Goal: Feedback & Contribution: Contribute content

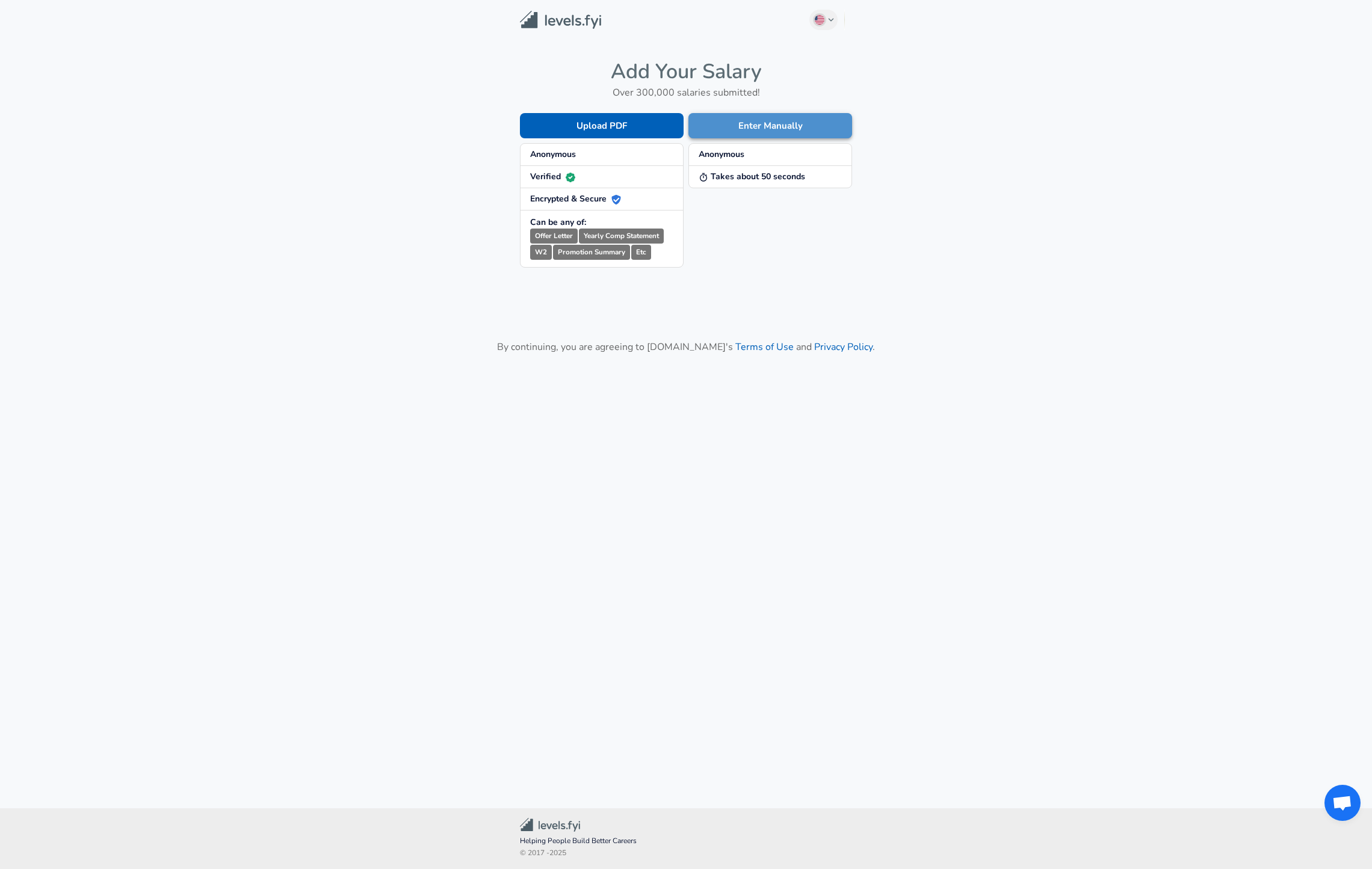
click at [763, 125] on button "Enter Manually" at bounding box center [771, 125] width 164 height 25
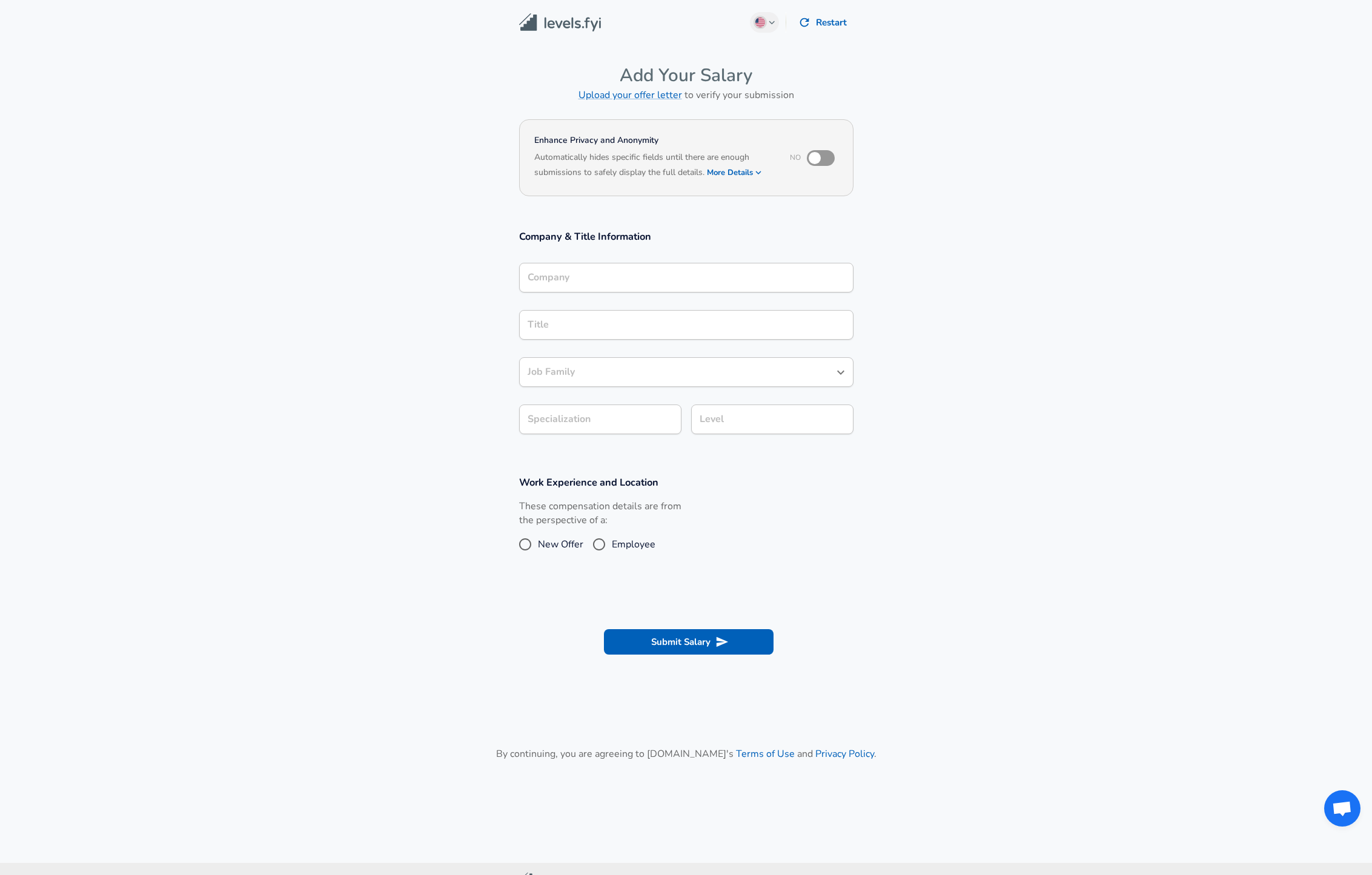
click at [594, 276] on input "Company" at bounding box center [686, 277] width 323 height 18
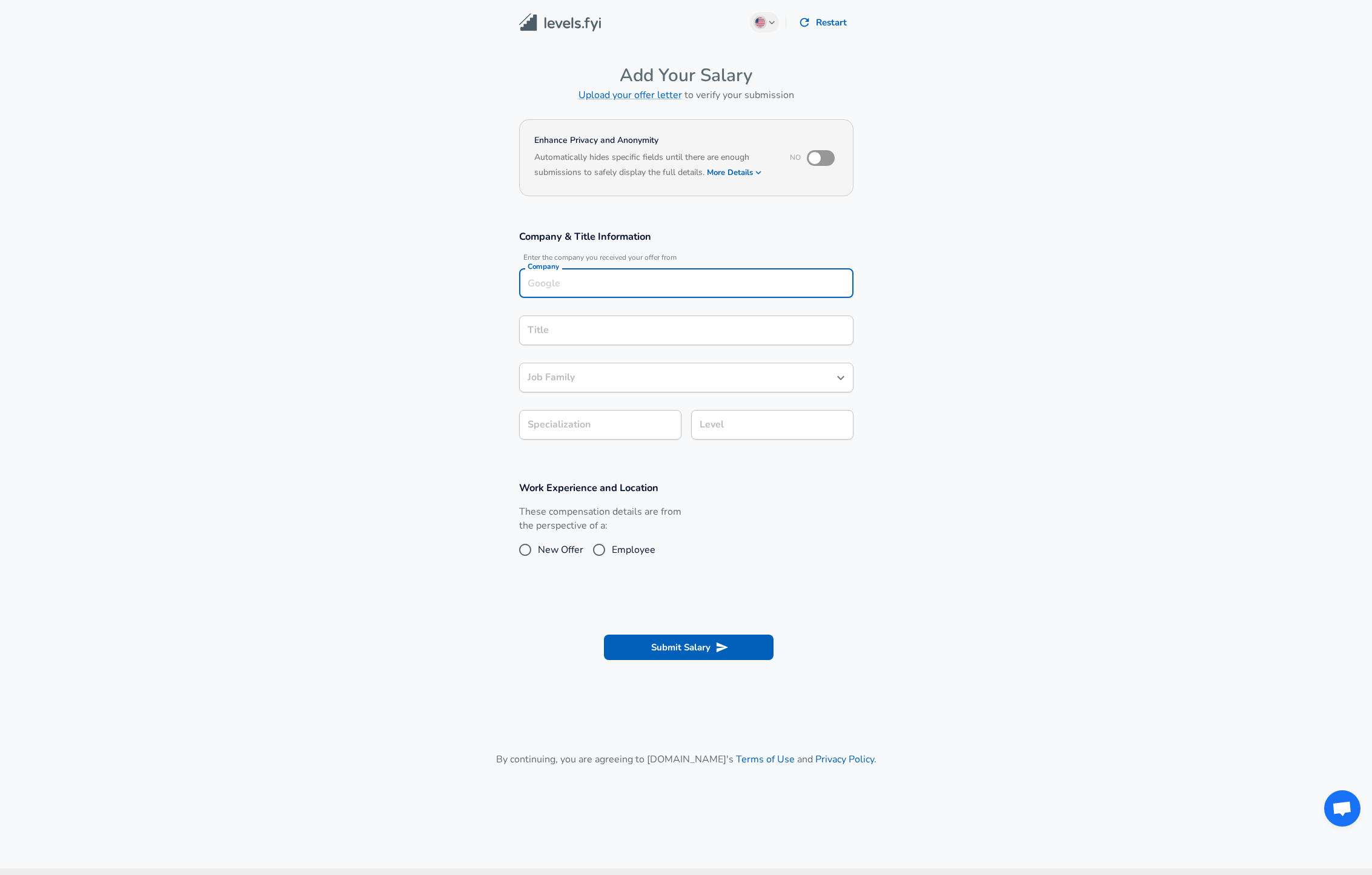
scroll to position [12, 0]
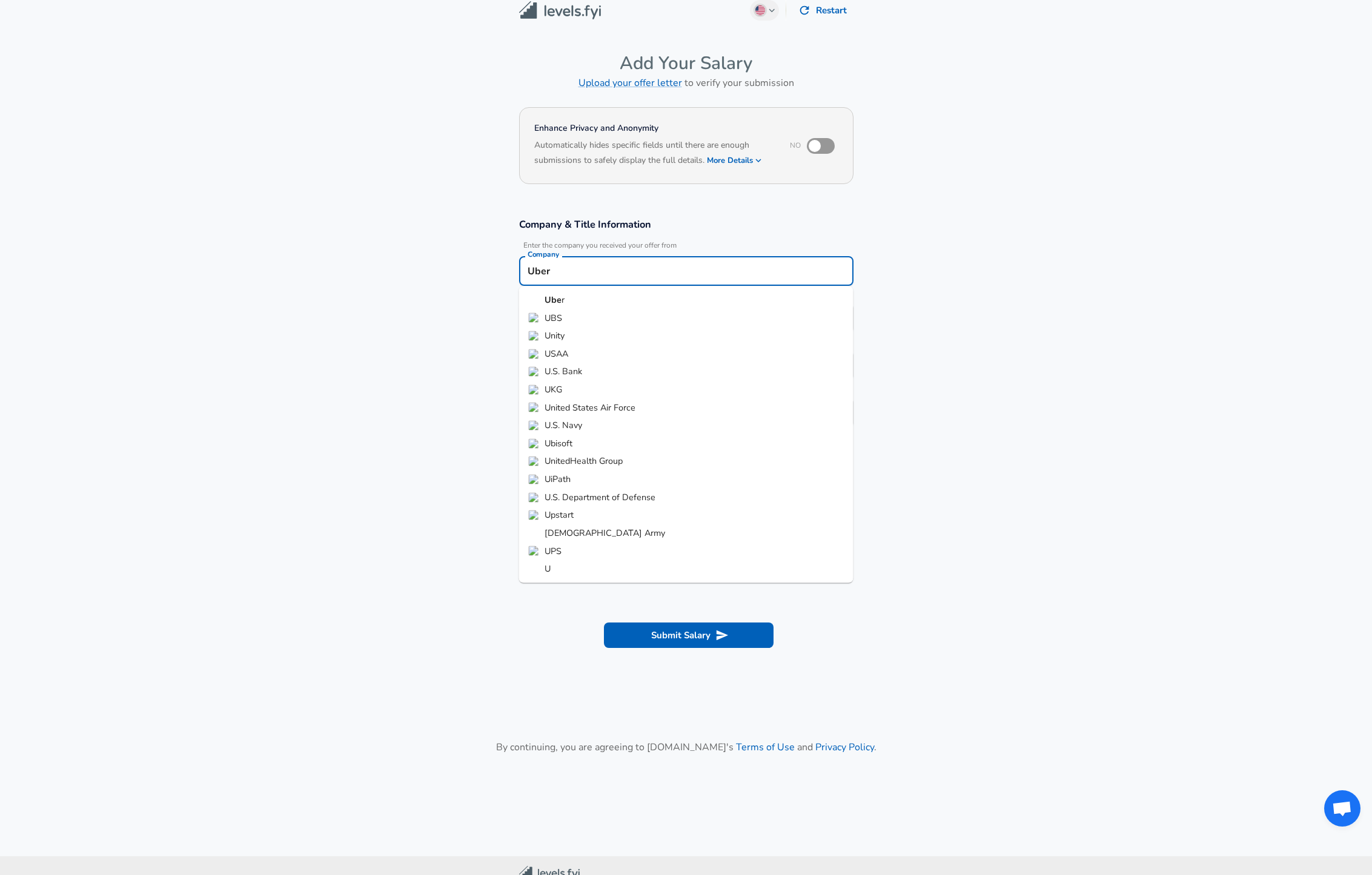
type input "Uber"
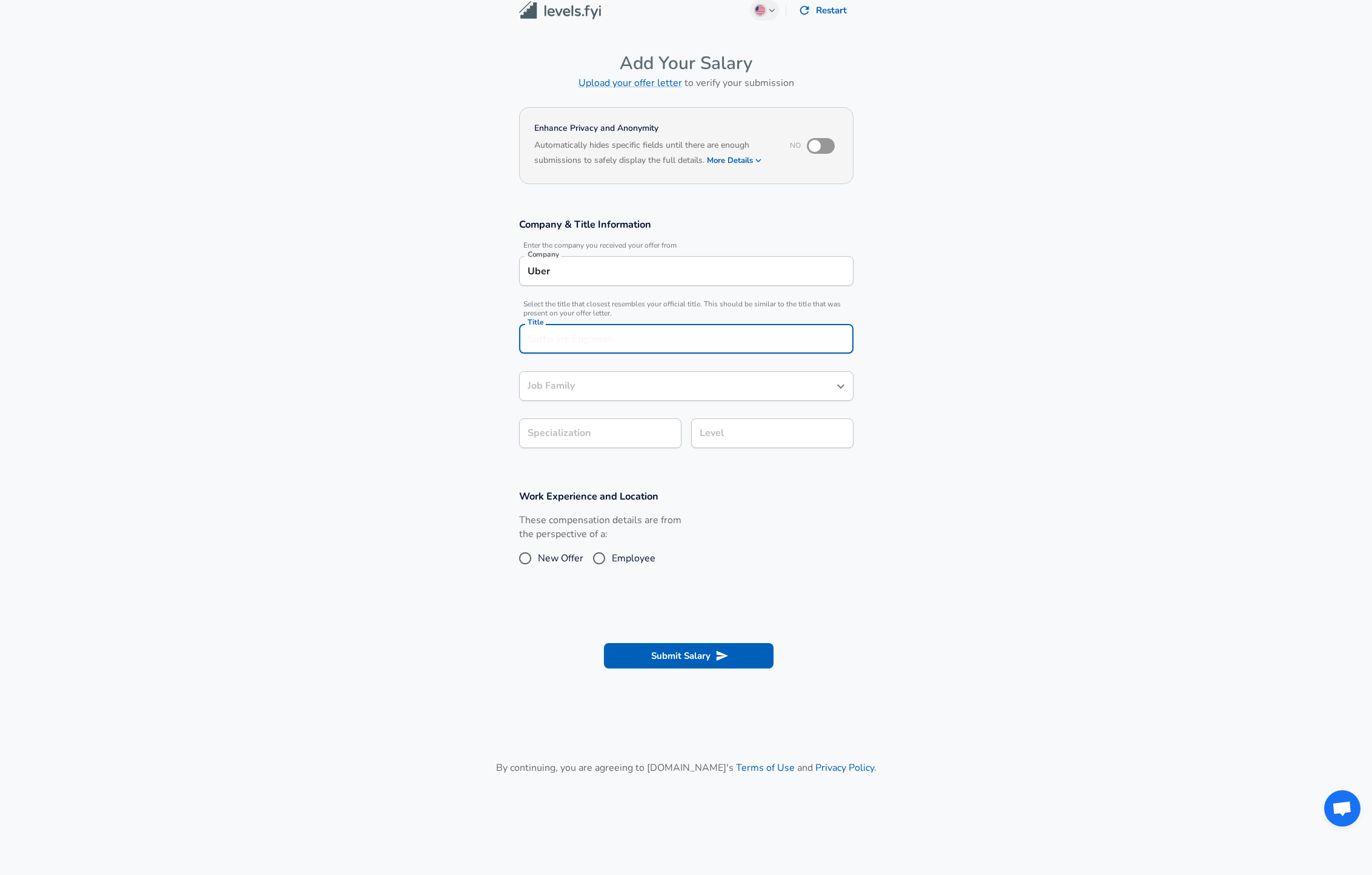
scroll to position [36, 0]
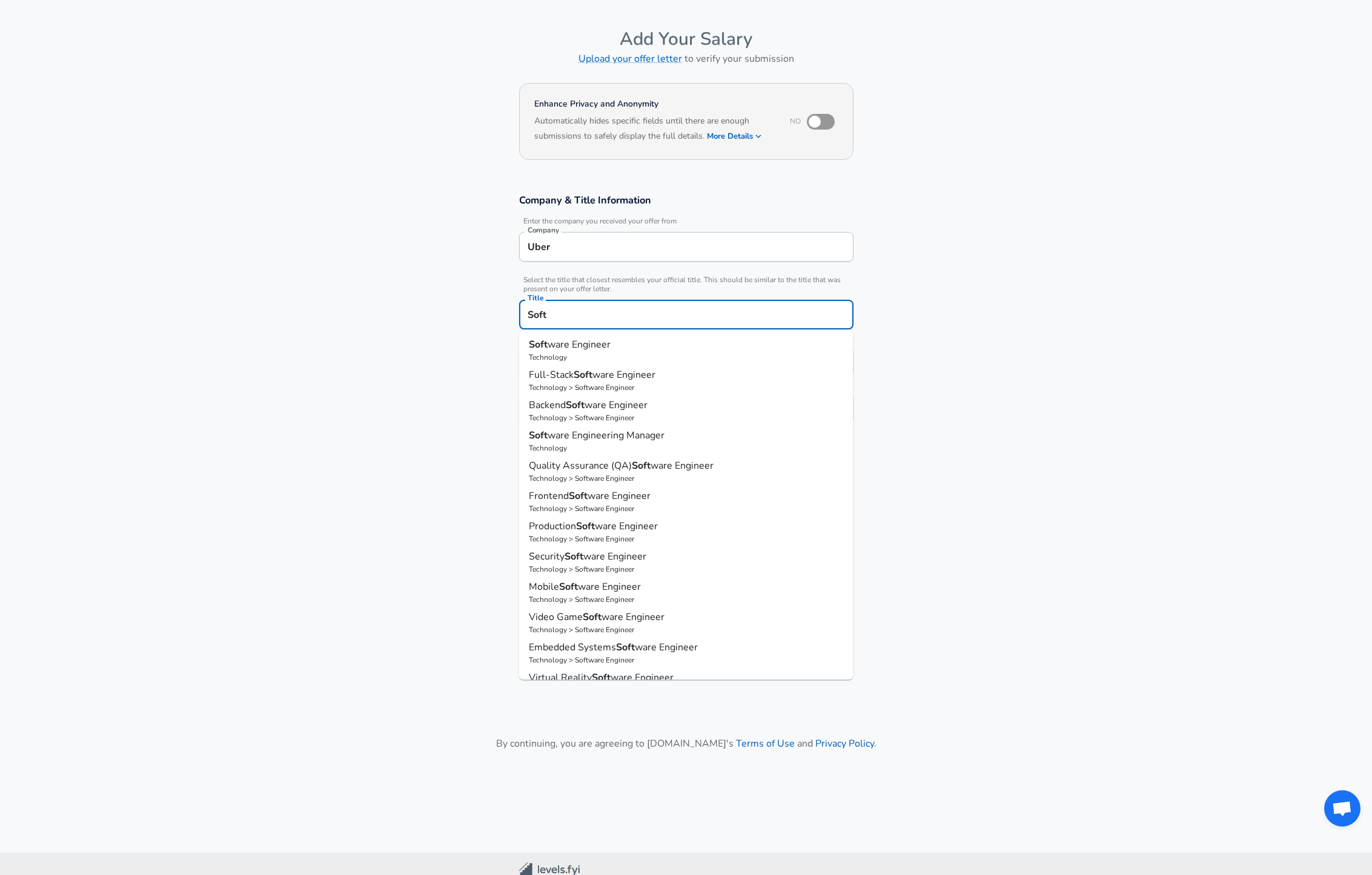
click at [638, 316] on input "Soft" at bounding box center [686, 314] width 323 height 18
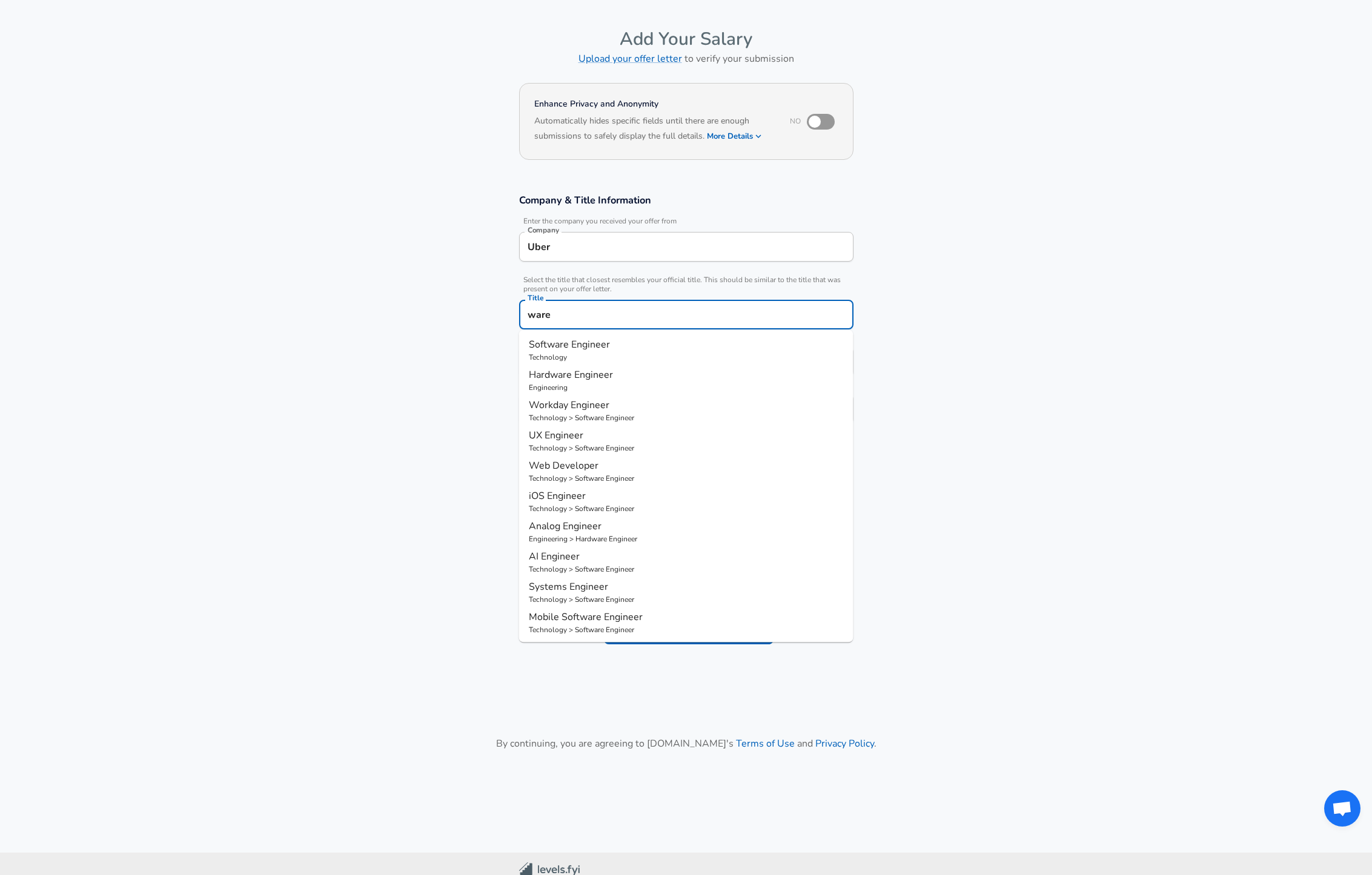
click at [676, 341] on p "Software Engineer" at bounding box center [686, 344] width 315 height 15
type input "Software Engineer"
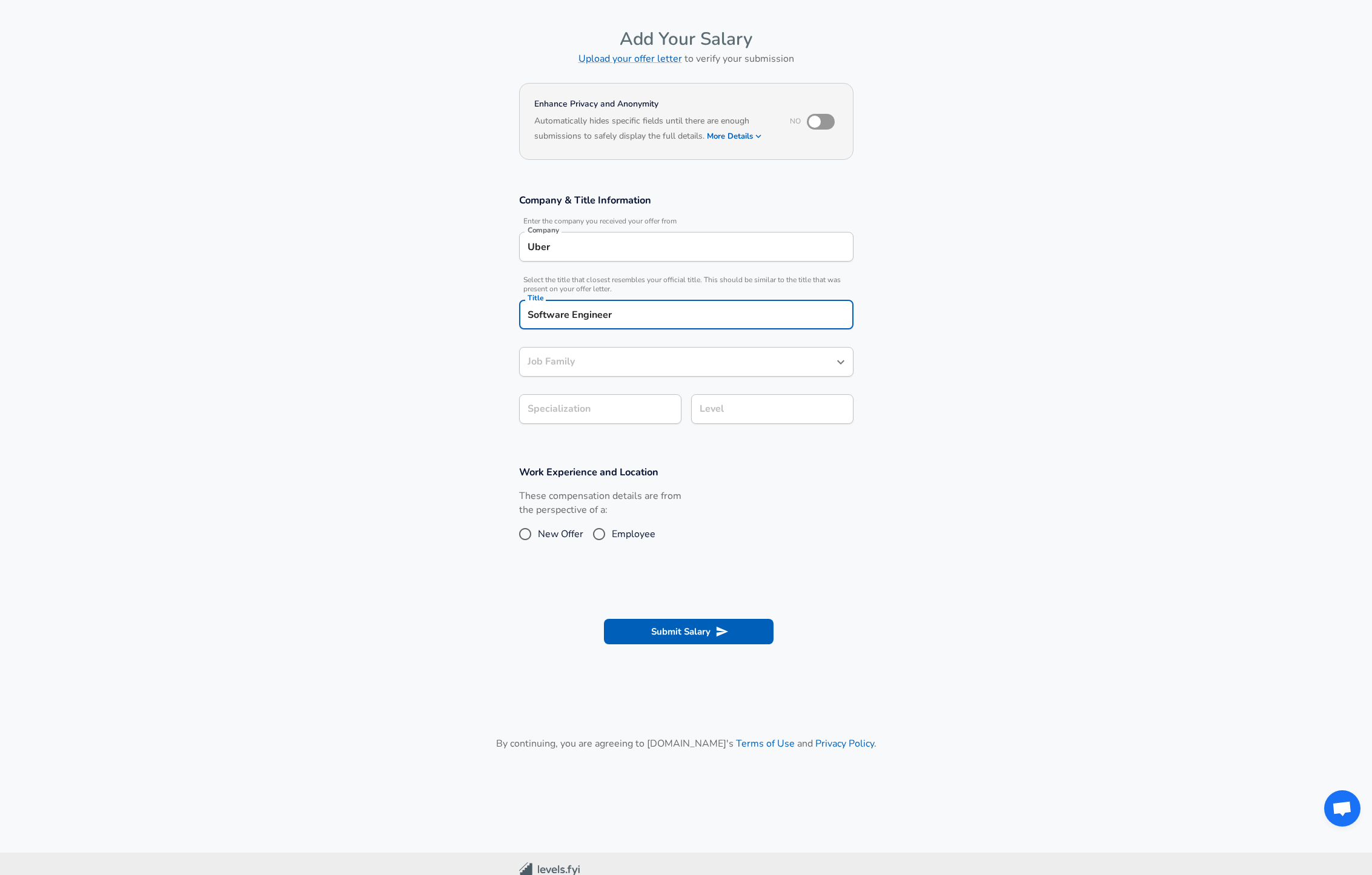
type input "Software Engineer"
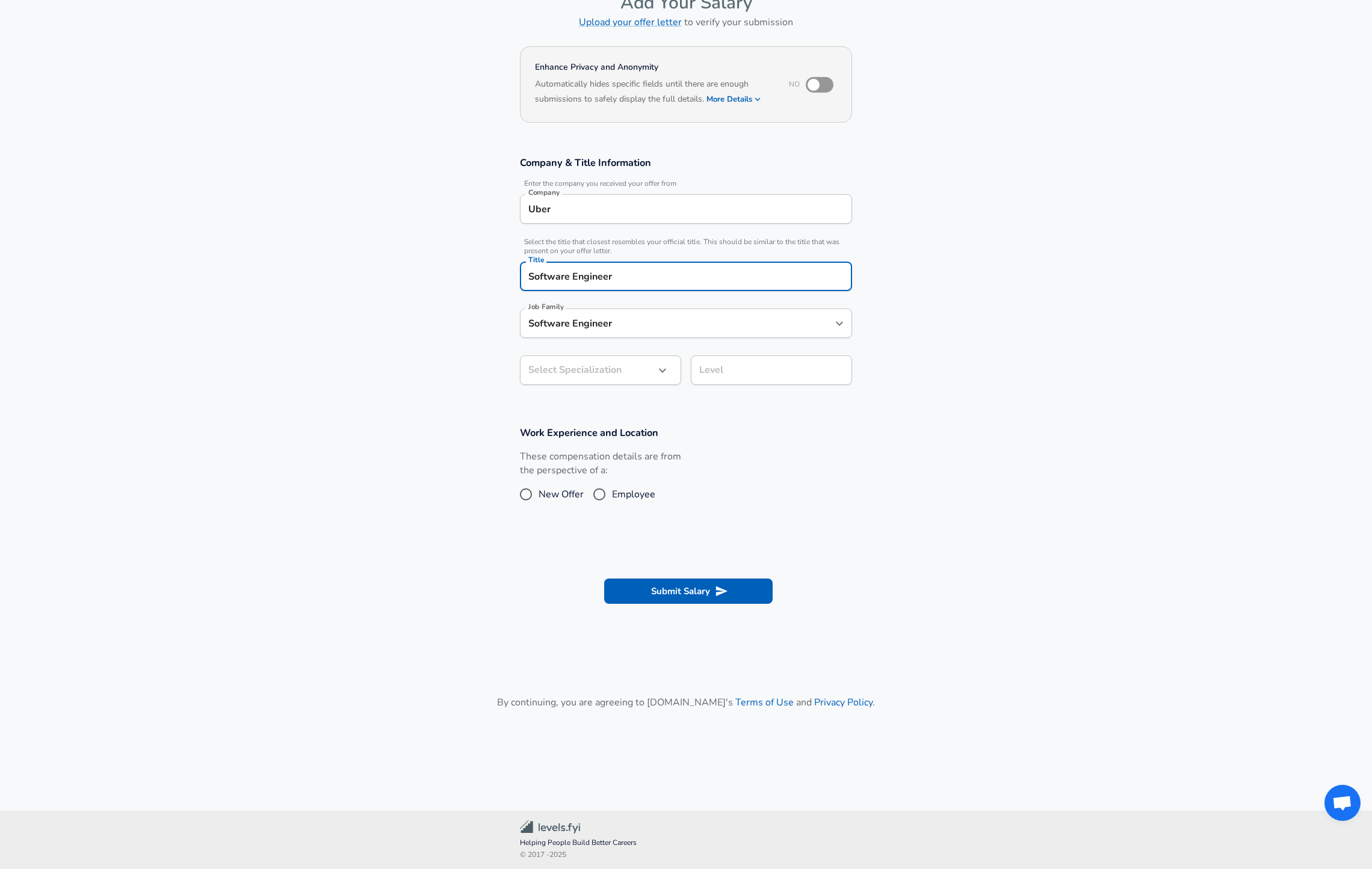
click at [609, 413] on body "English ([GEOGRAPHIC_DATA]) Change Restart Add Your Salary Upload your offer le…" at bounding box center [686, 362] width 1372 height 869
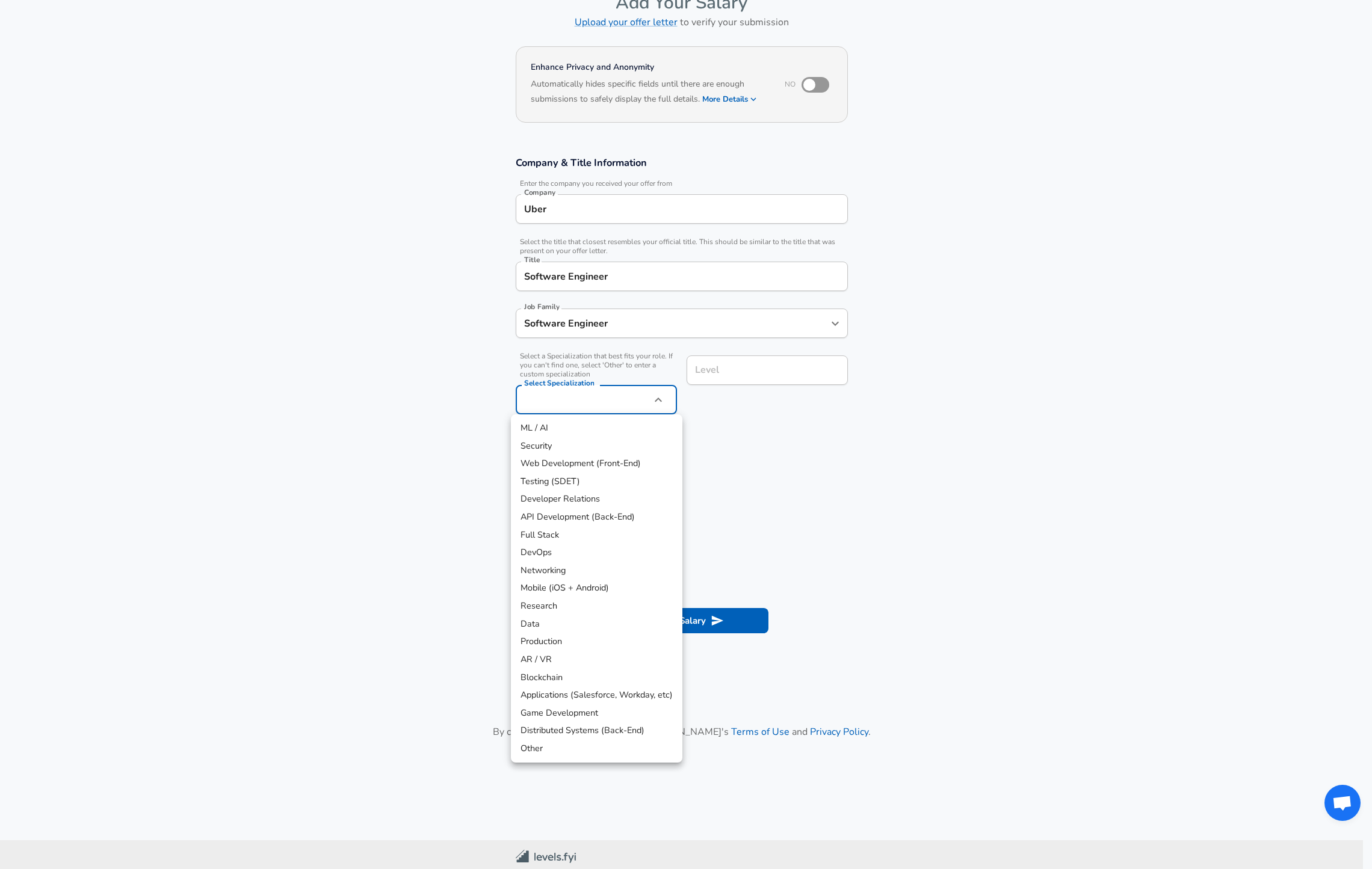
click at [611, 396] on div at bounding box center [686, 434] width 1372 height 869
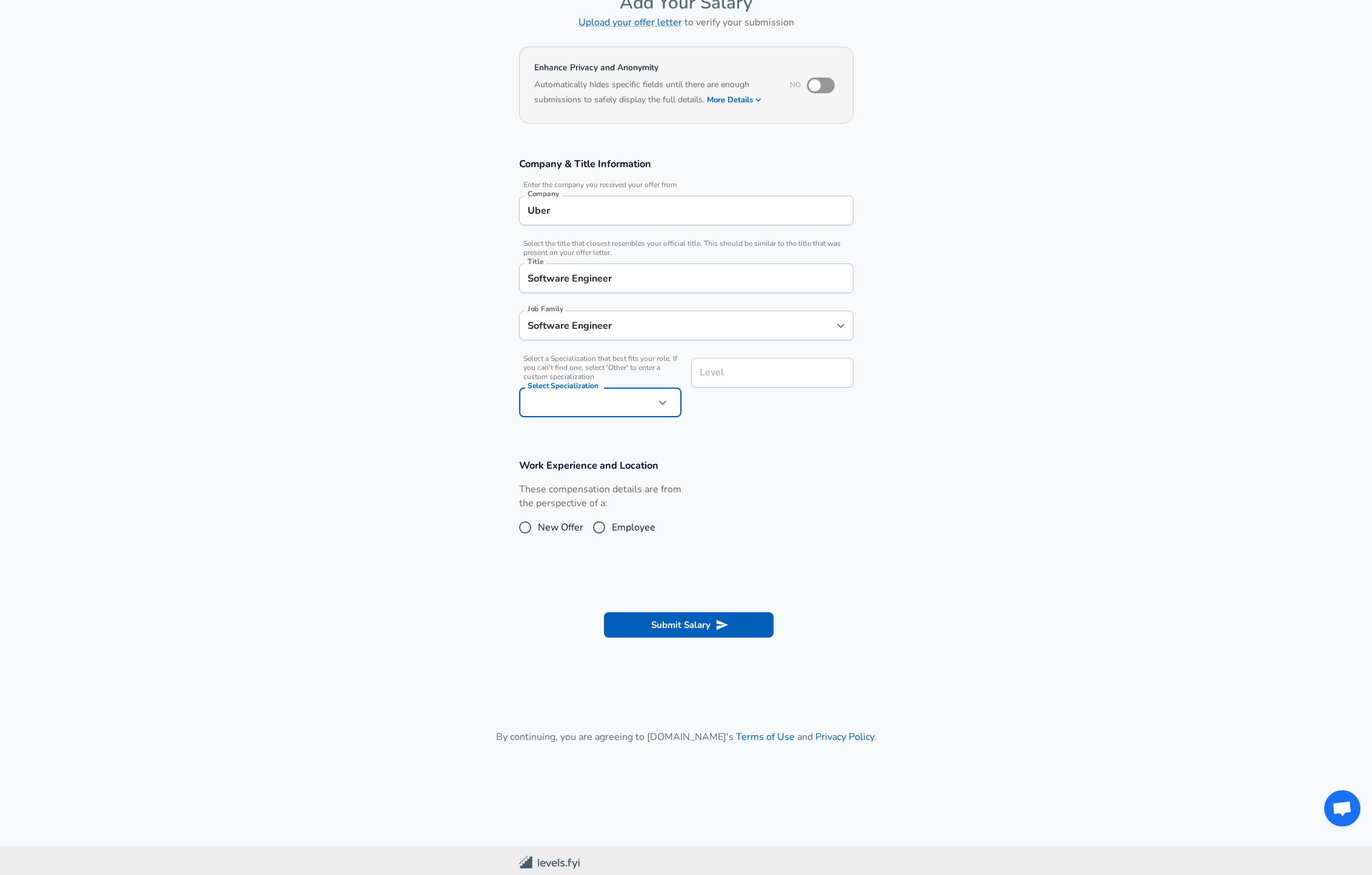
click at [623, 406] on div "ML / AI Security Web Development (Front-End) Testing (SDET) Developer Relations…" at bounding box center [686, 437] width 1372 height 875
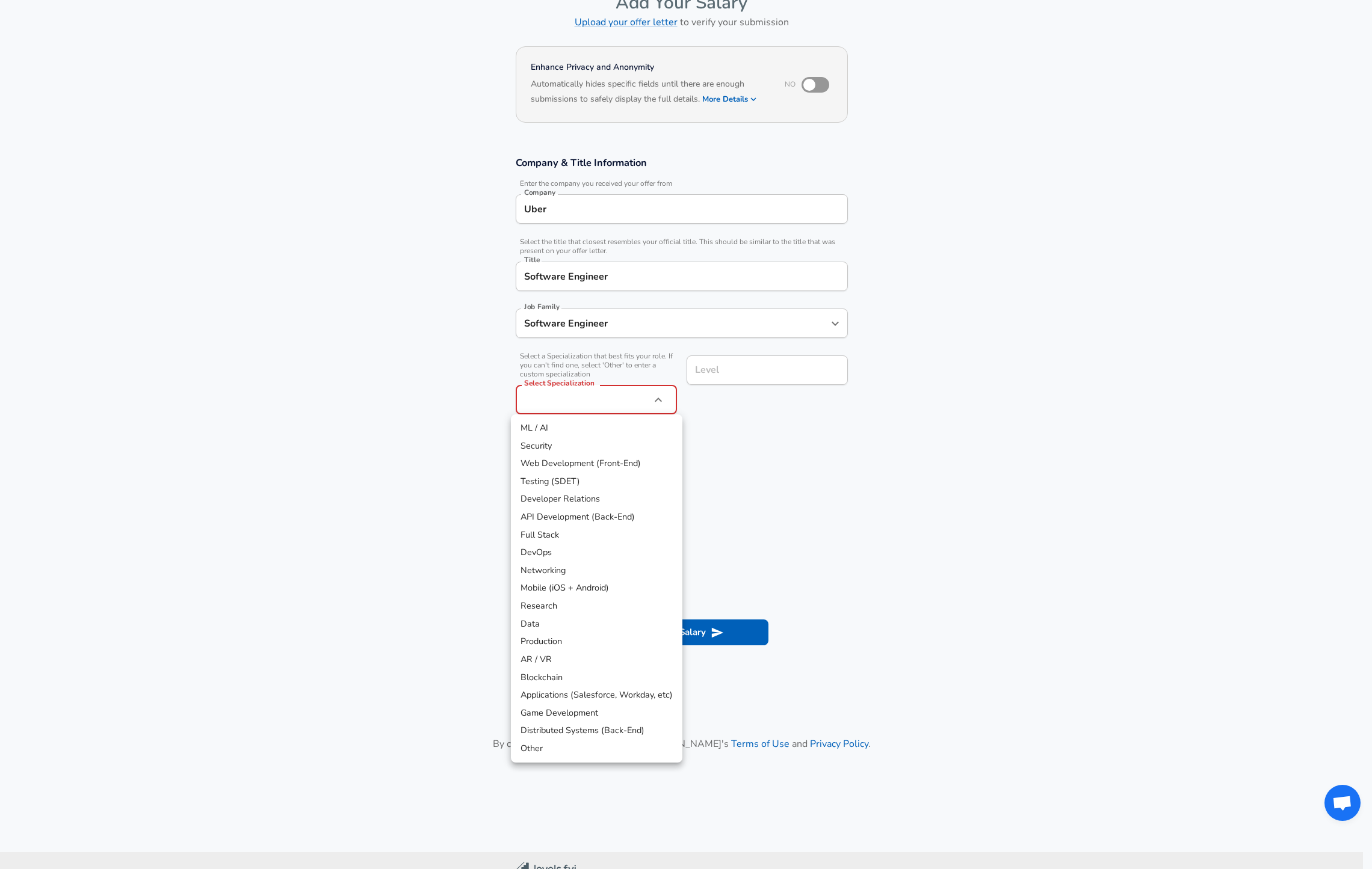
click at [615, 399] on body "English ([GEOGRAPHIC_DATA]) Change Restart Add Your Salary Upload your offer le…" at bounding box center [686, 362] width 1372 height 869
click at [615, 730] on li "Distributed Systems (Back-End)" at bounding box center [597, 730] width 172 height 18
type input "Distributed Systems (Back-End)"
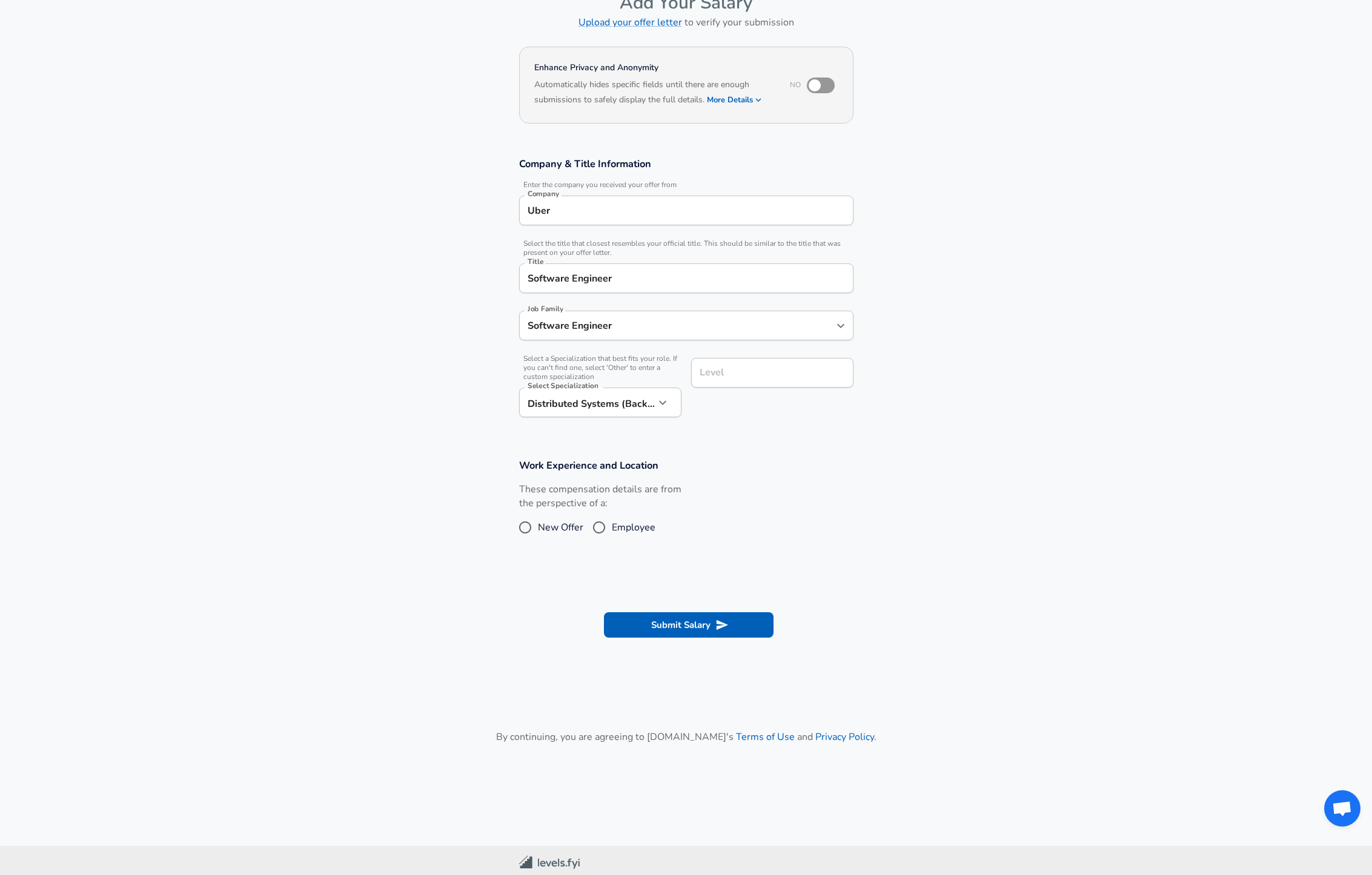
click at [765, 377] on input "Level" at bounding box center [772, 372] width 151 height 18
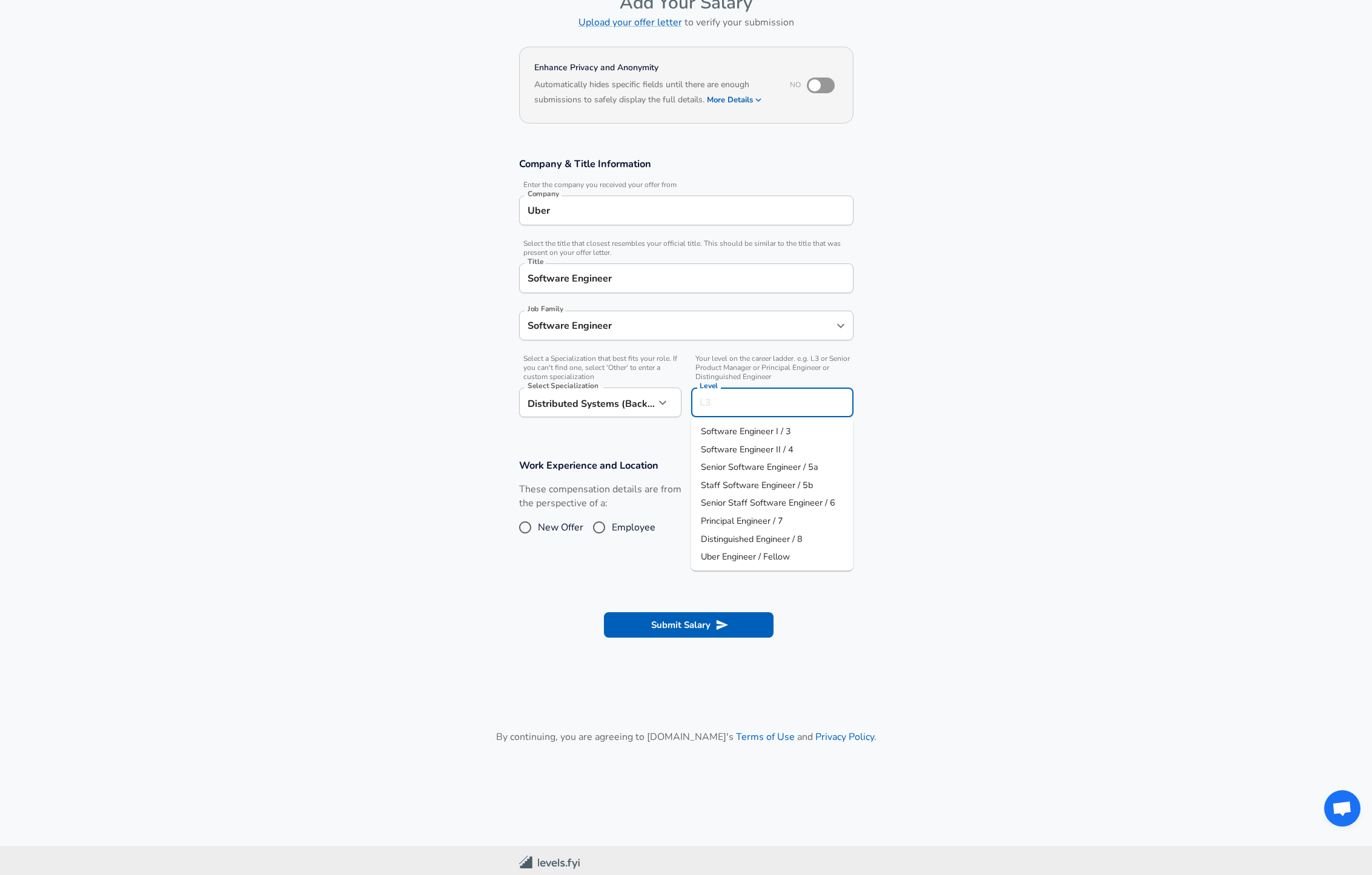
scroll to position [97, 0]
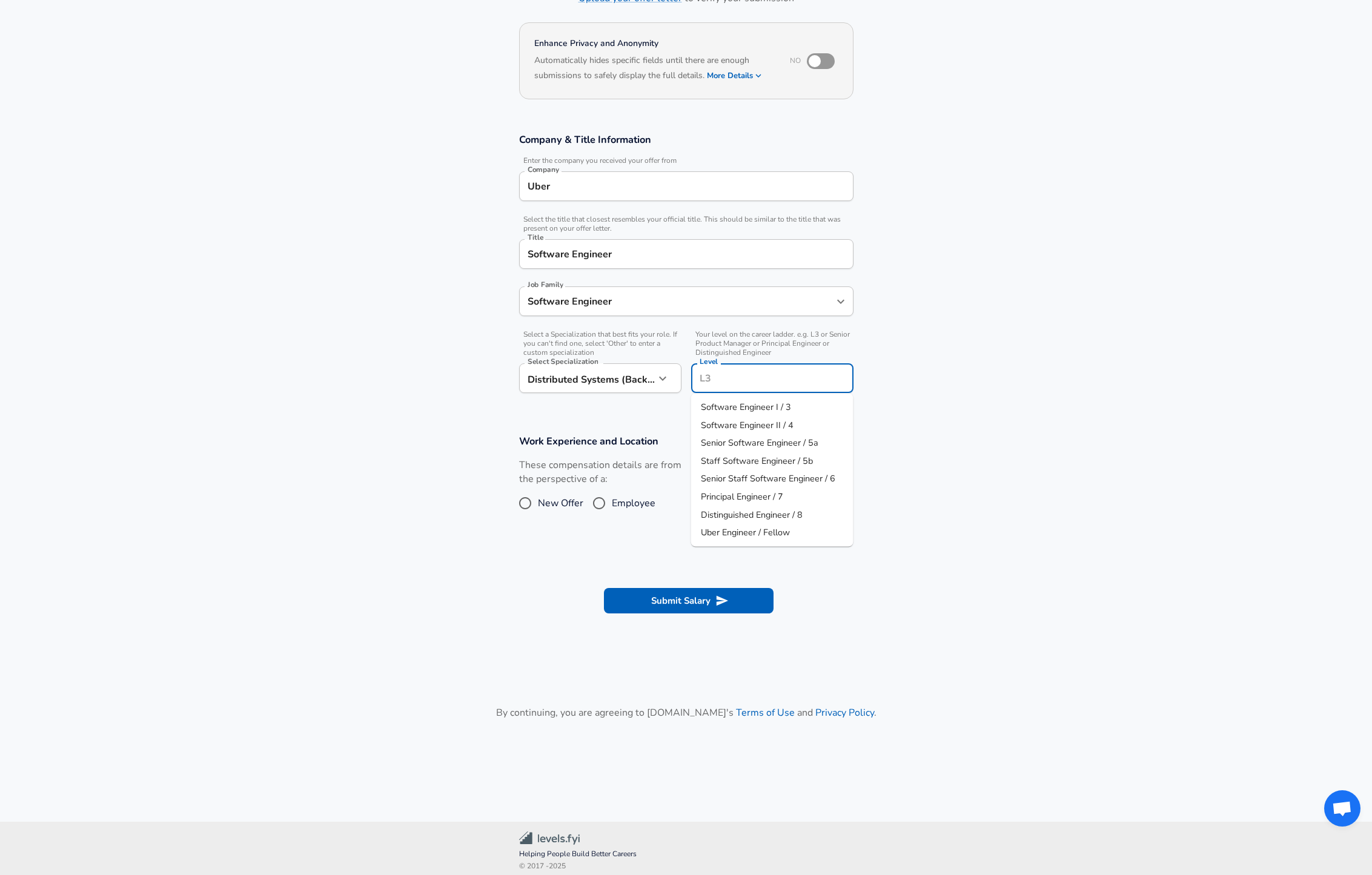
click at [824, 445] on li "Senior Software Engineer / 5a" at bounding box center [772, 443] width 162 height 18
type input "Senior Software Engineer / 5a"
drag, startPoint x: 611, startPoint y: 503, endPoint x: 622, endPoint y: 513, distance: 14.9
click at [612, 502] on span "Employee" at bounding box center [633, 503] width 44 height 15
click at [611, 502] on input "Employee" at bounding box center [599, 503] width 25 height 19
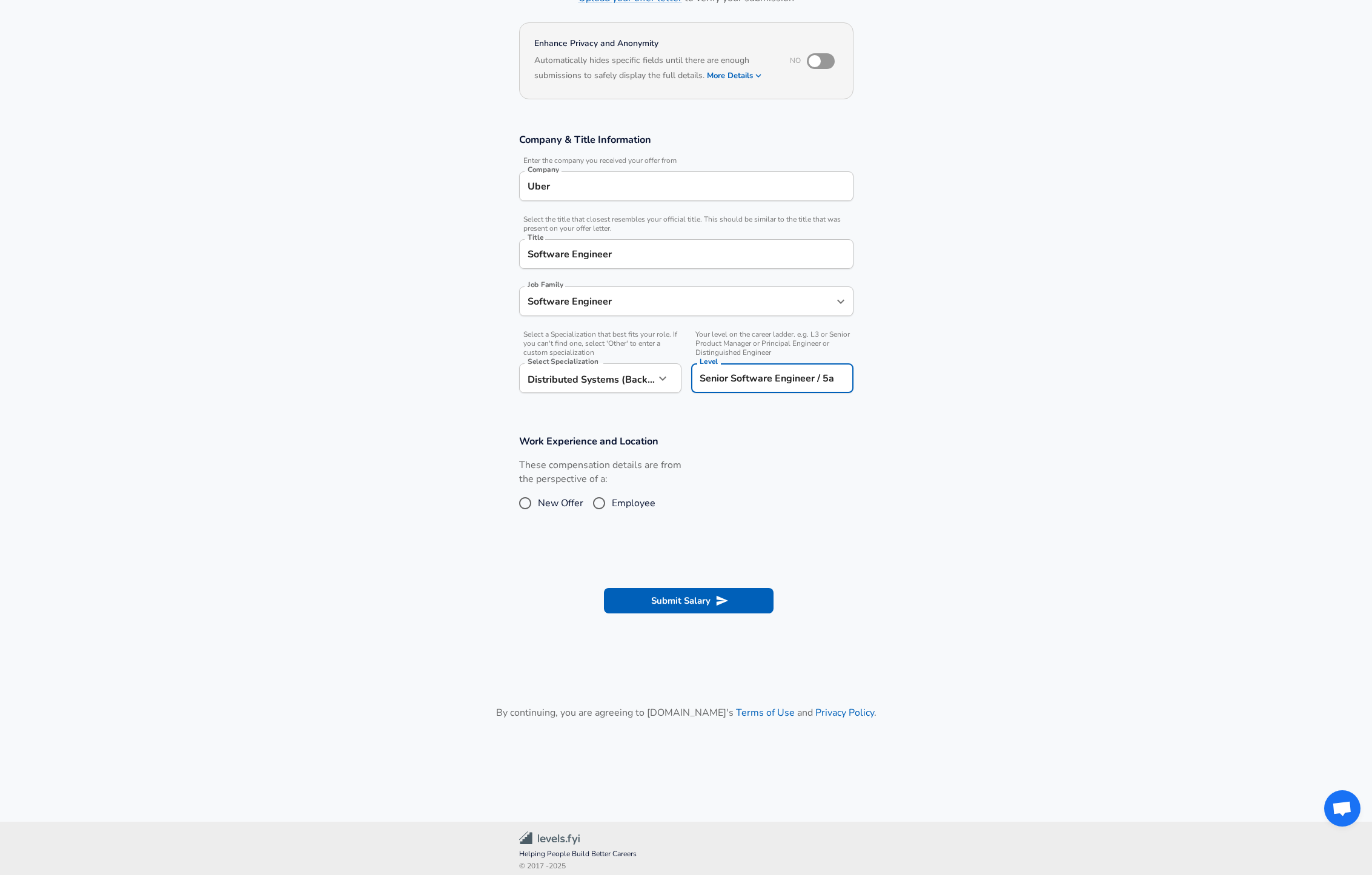
radio input "true"
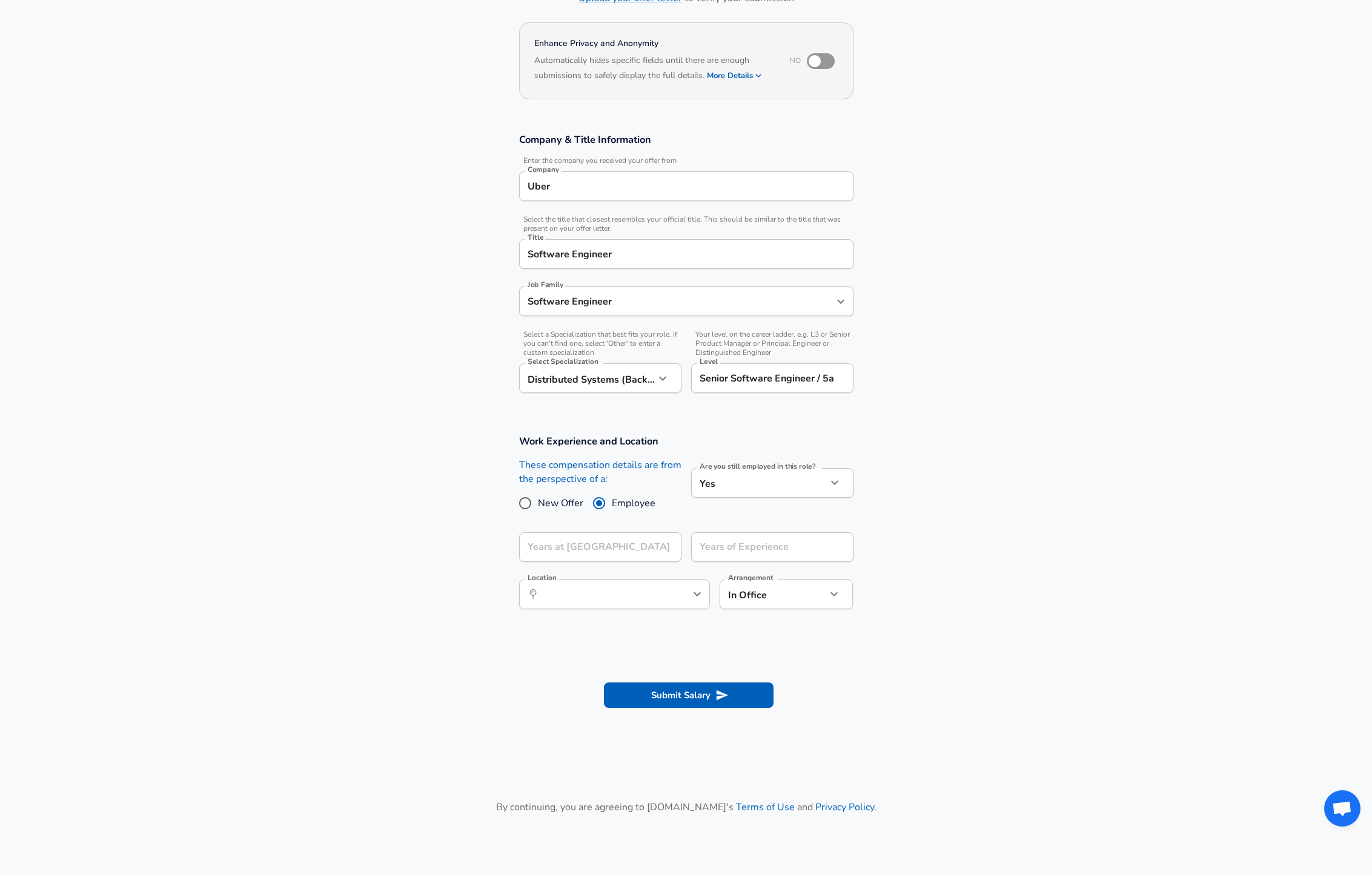
click at [719, 488] on body "English ([GEOGRAPHIC_DATA]) Change Restart Add Your Salary Upload your offer le…" at bounding box center [686, 340] width 1372 height 875
click at [733, 516] on li "No" at bounding box center [772, 512] width 162 height 18
type input "no"
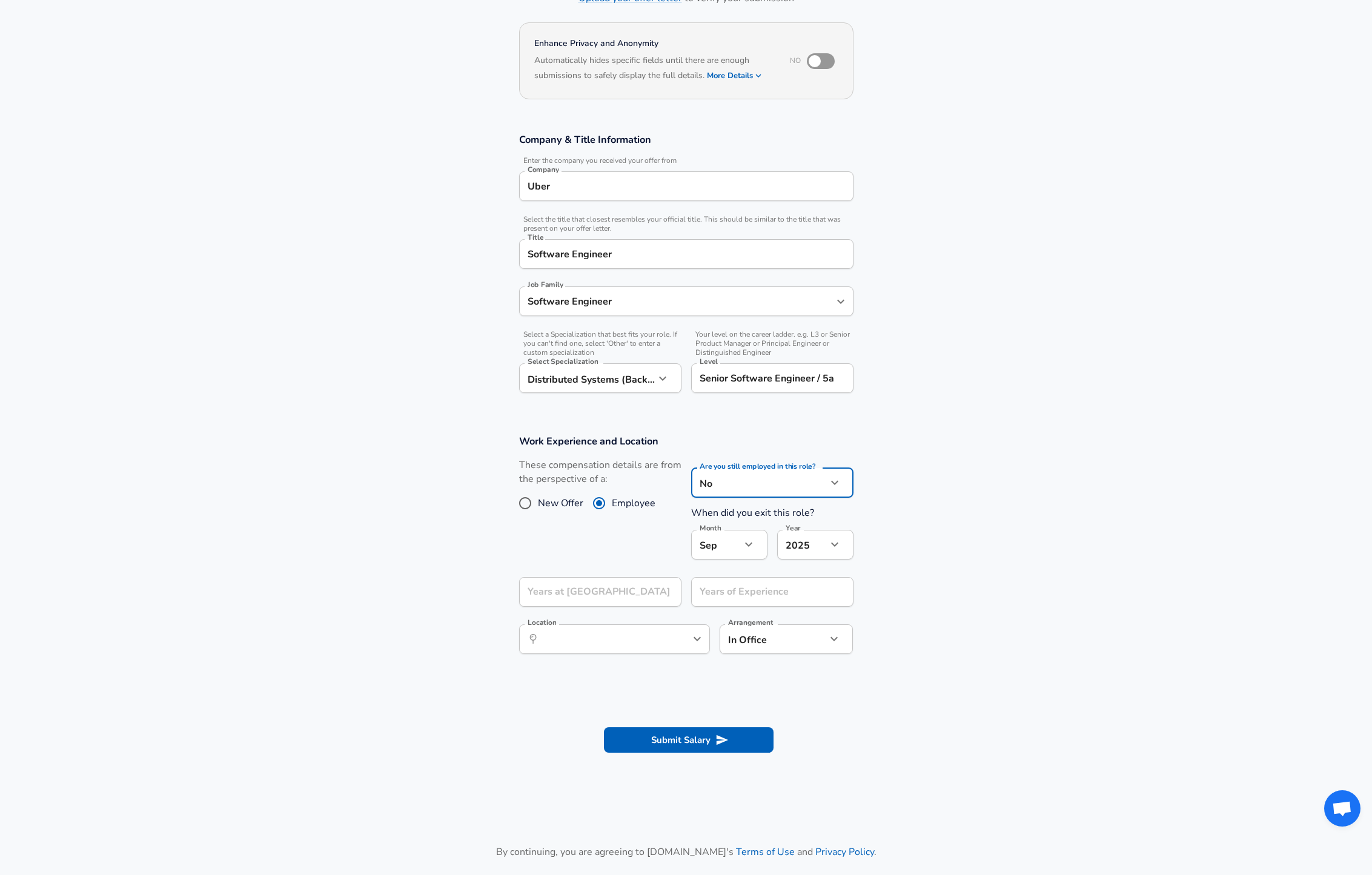
click at [818, 545] on body "English ([GEOGRAPHIC_DATA]) Change Restart Add Your Salary Upload your offer le…" at bounding box center [686, 340] width 1372 height 875
click at [736, 545] on div at bounding box center [690, 437] width 1381 height 875
click at [758, 543] on div "[DATE] Month" at bounding box center [729, 545] width 77 height 30
click at [740, 543] on button "button" at bounding box center [748, 544] width 20 height 20
click at [723, 700] on li "Aug" at bounding box center [729, 698] width 77 height 18
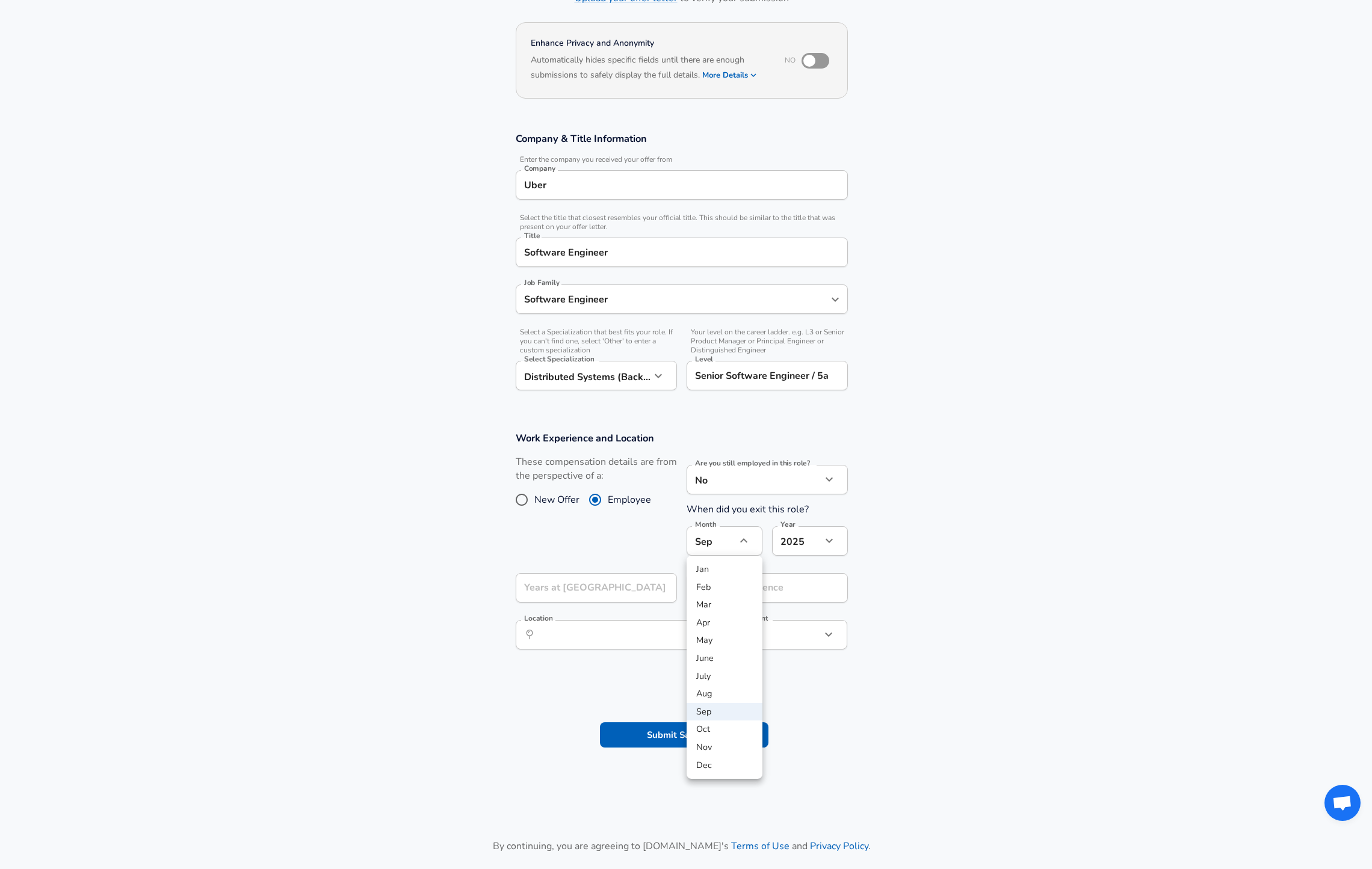
type input "8"
click at [810, 537] on body "English ([GEOGRAPHIC_DATA]) Change Restart Add Your Salary Upload your offer le…" at bounding box center [681, 338] width 1363 height 869
click at [813, 570] on li "2025" at bounding box center [809, 569] width 76 height 18
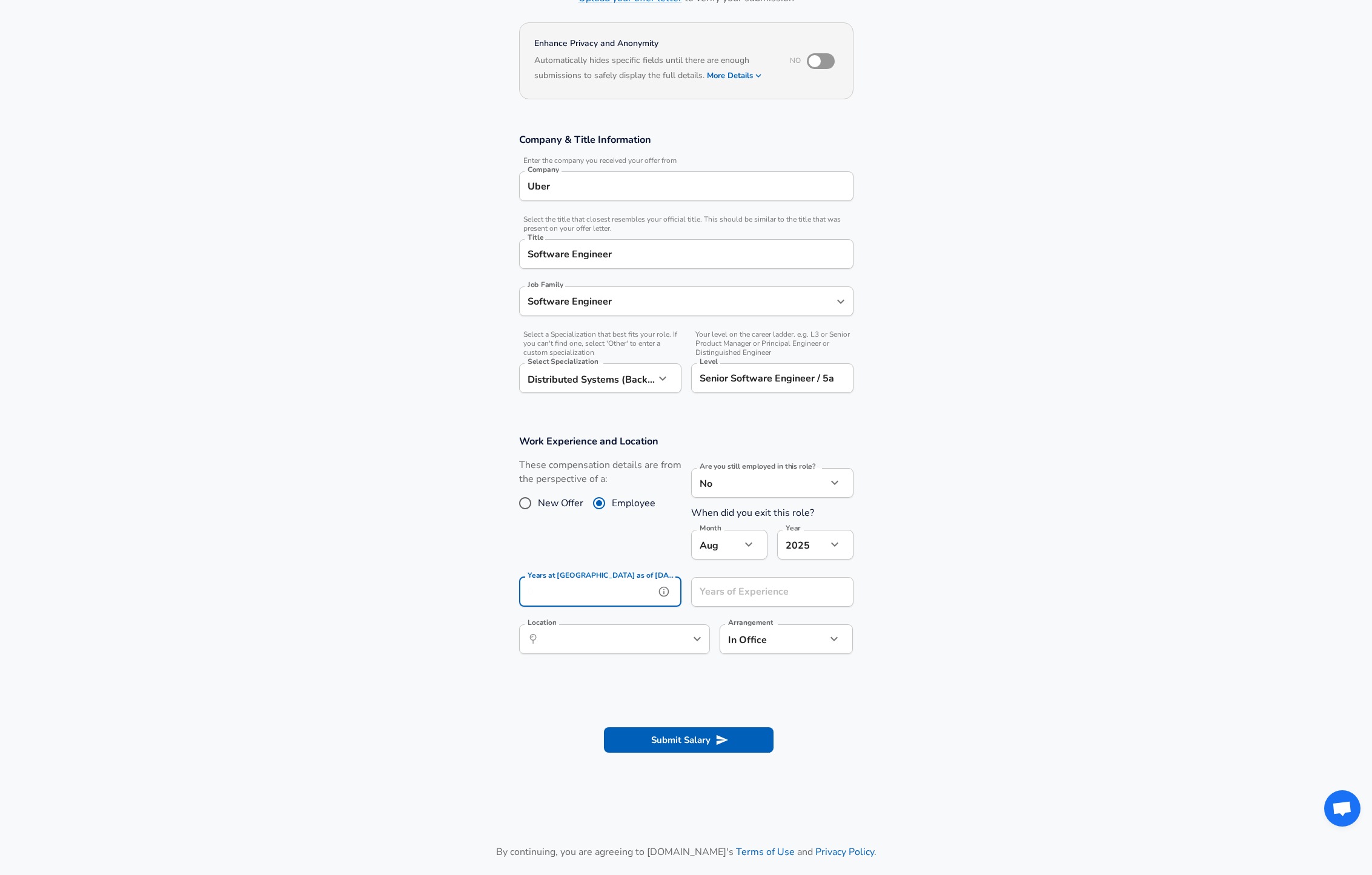
click at [600, 594] on div "Years at [GEOGRAPHIC_DATA] as of [DATE] Years at Uber as of [DATE]" at bounding box center [600, 593] width 162 height 33
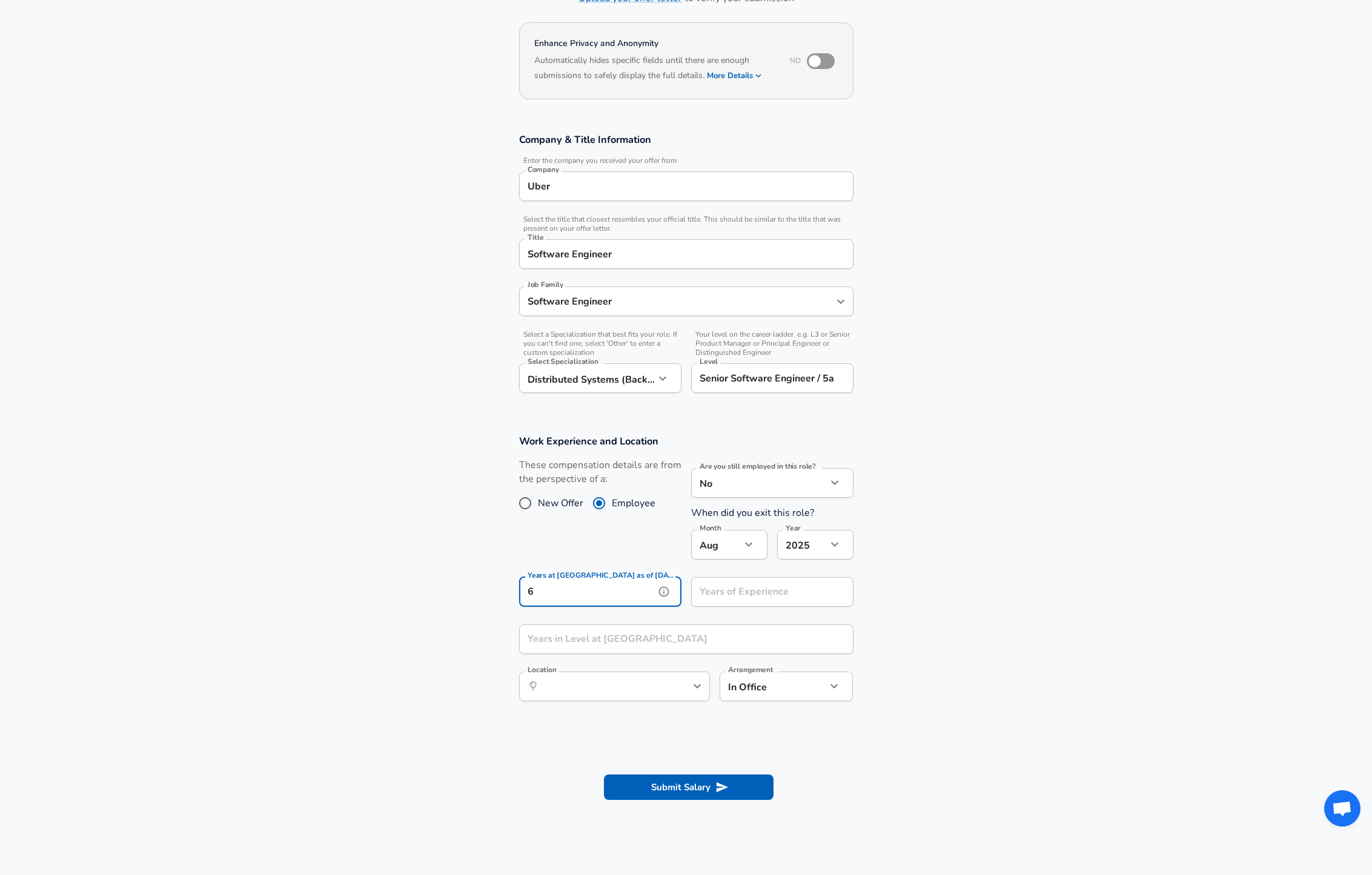
type input "6"
click at [912, 585] on section "Work Experience and Location These compensation details are from the perspectiv…" at bounding box center [686, 574] width 1372 height 308
click at [597, 589] on input "6" at bounding box center [587, 591] width 136 height 30
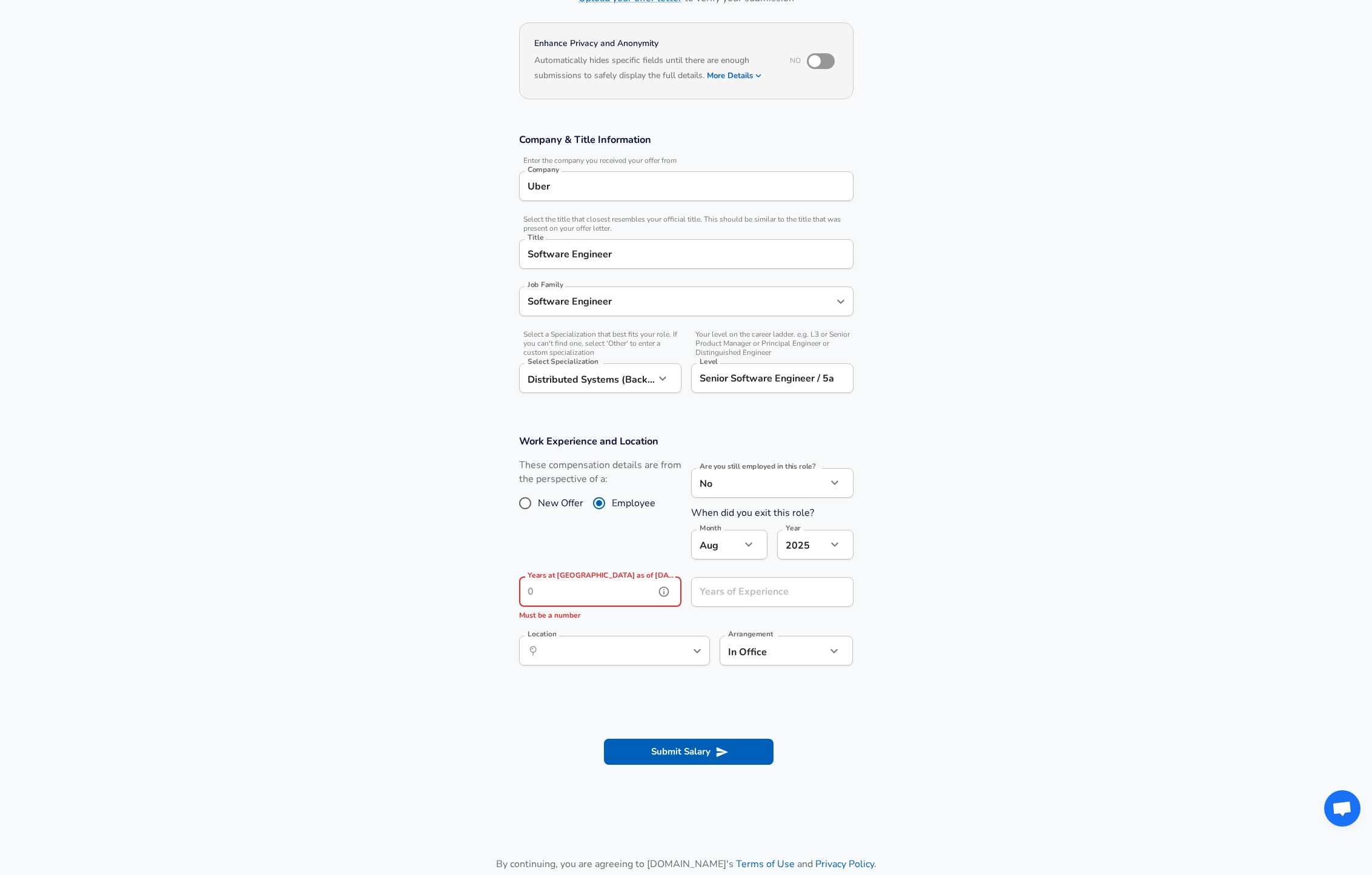
type input "6"
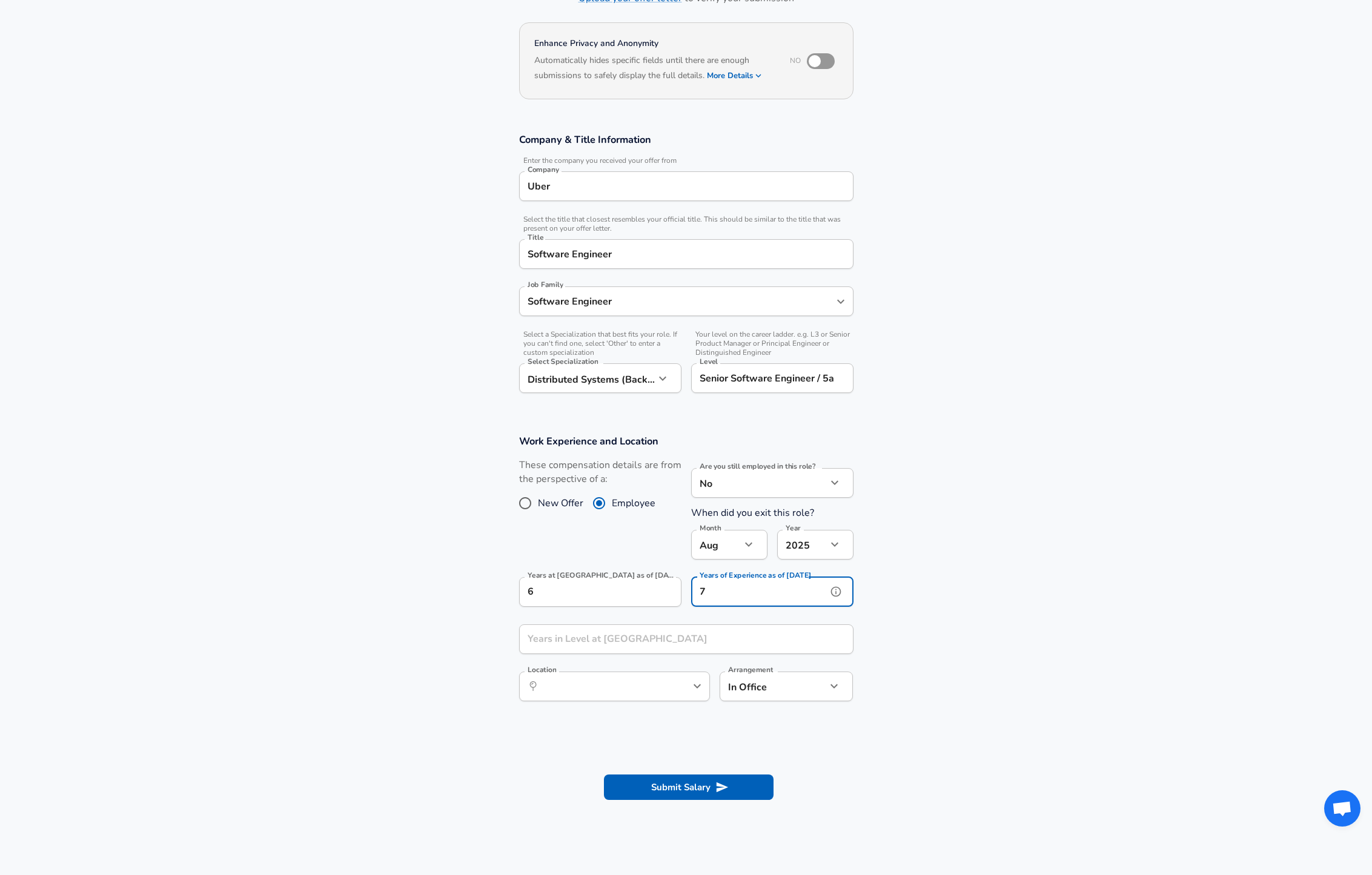
type input "7"
click at [756, 640] on input "Years in Level at [GEOGRAPHIC_DATA]" at bounding box center [673, 639] width 308 height 30
click at [667, 685] on div "​ Location" at bounding box center [615, 687] width 190 height 30
type input "1"
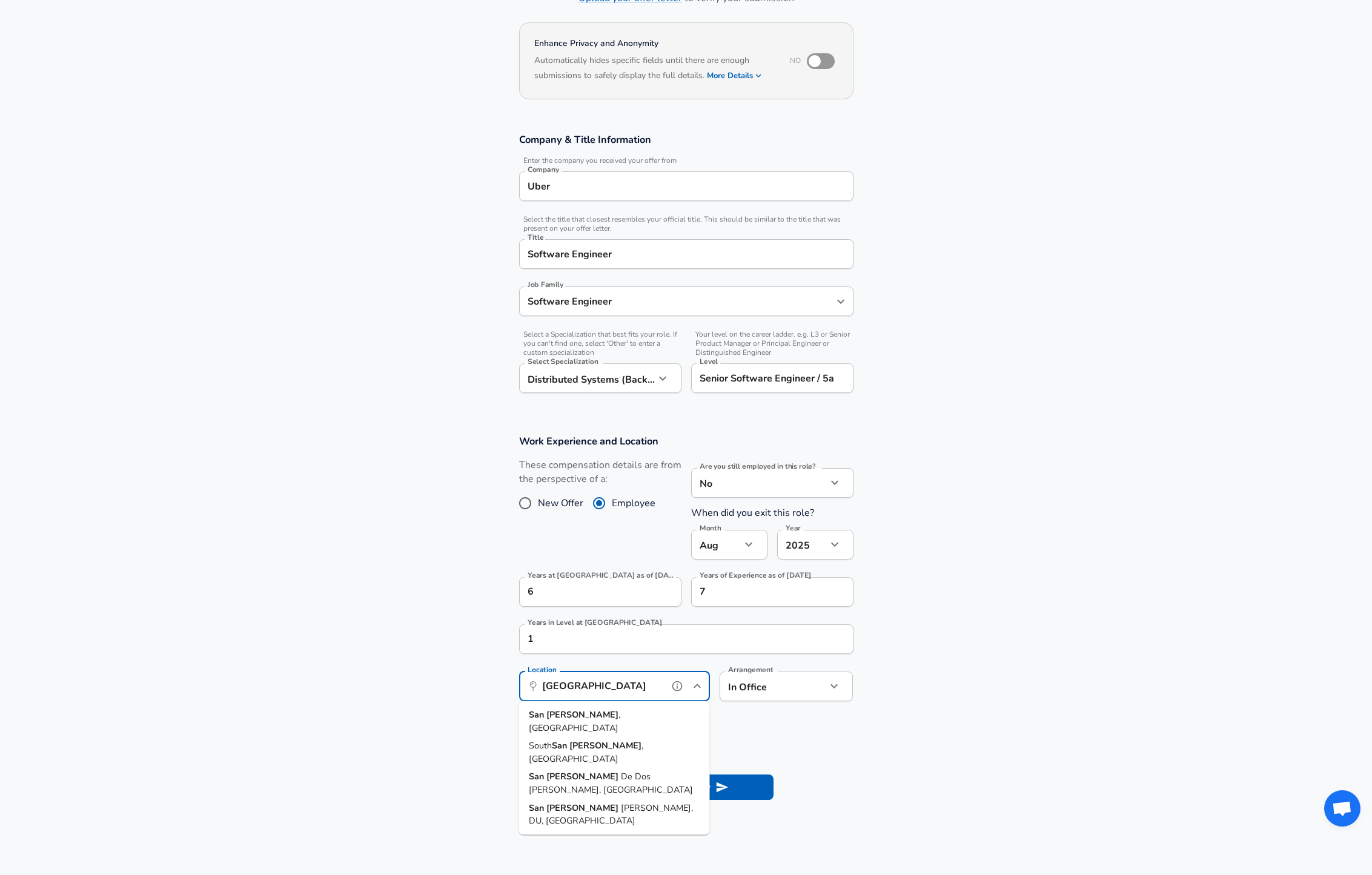
drag, startPoint x: 593, startPoint y: 716, endPoint x: 616, endPoint y: 711, distance: 23.5
click at [594, 716] on span ", [GEOGRAPHIC_DATA]" at bounding box center [574, 722] width 91 height 25
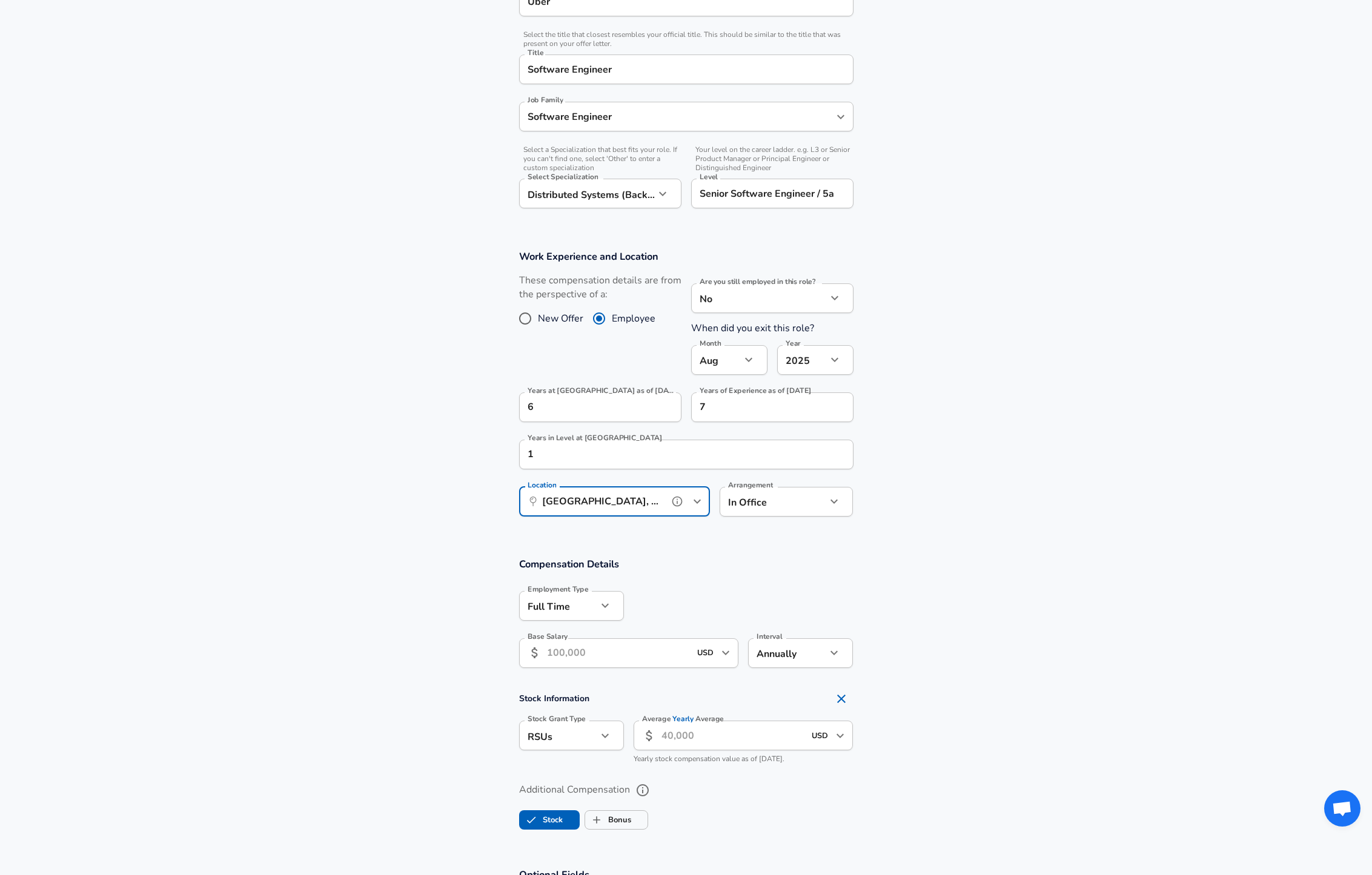
scroll to position [285, 0]
type input "[GEOGRAPHIC_DATA], [GEOGRAPHIC_DATA]"
click at [651, 647] on input "Base Salary" at bounding box center [619, 650] width 144 height 30
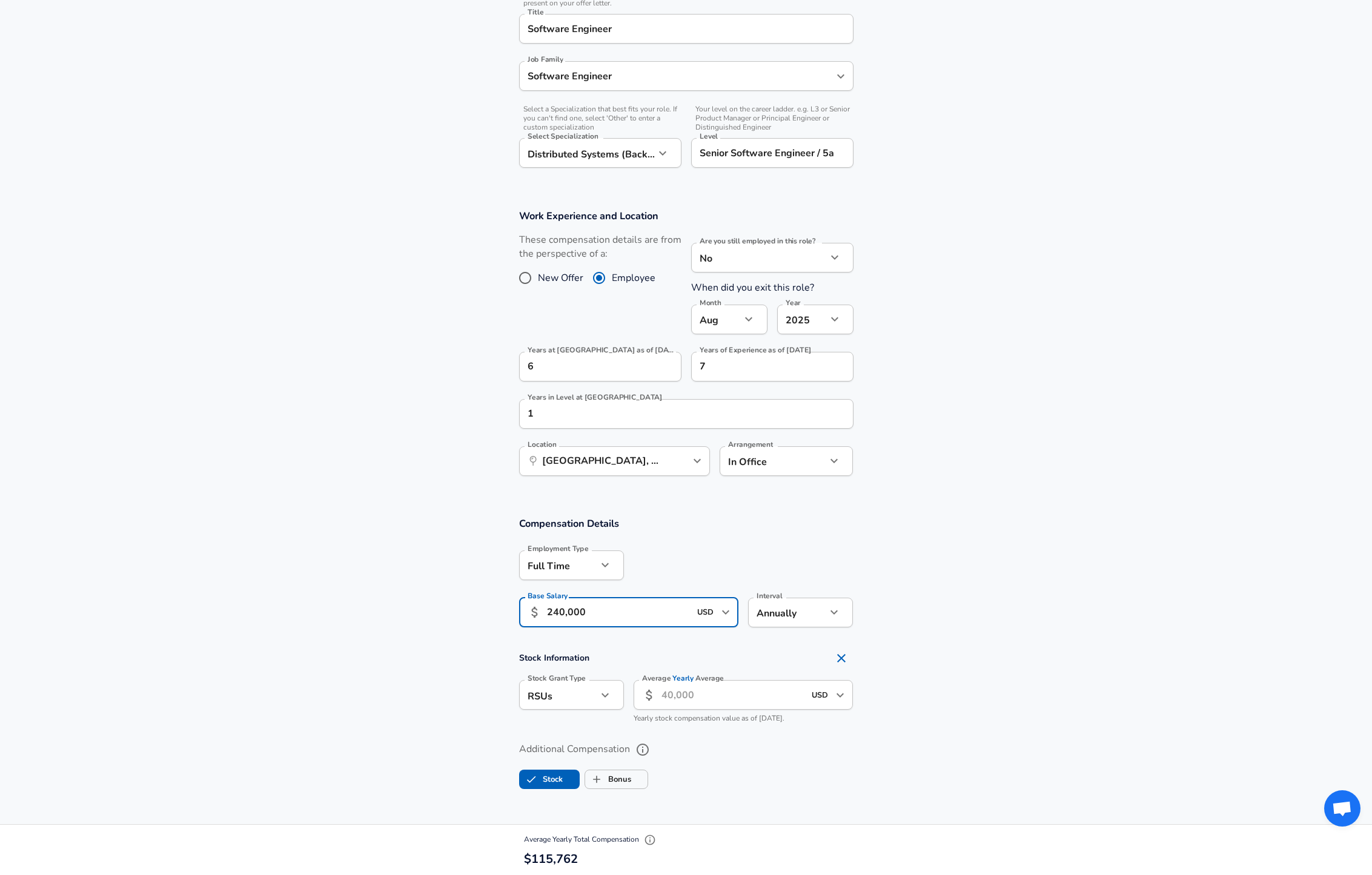
scroll to position [392, 0]
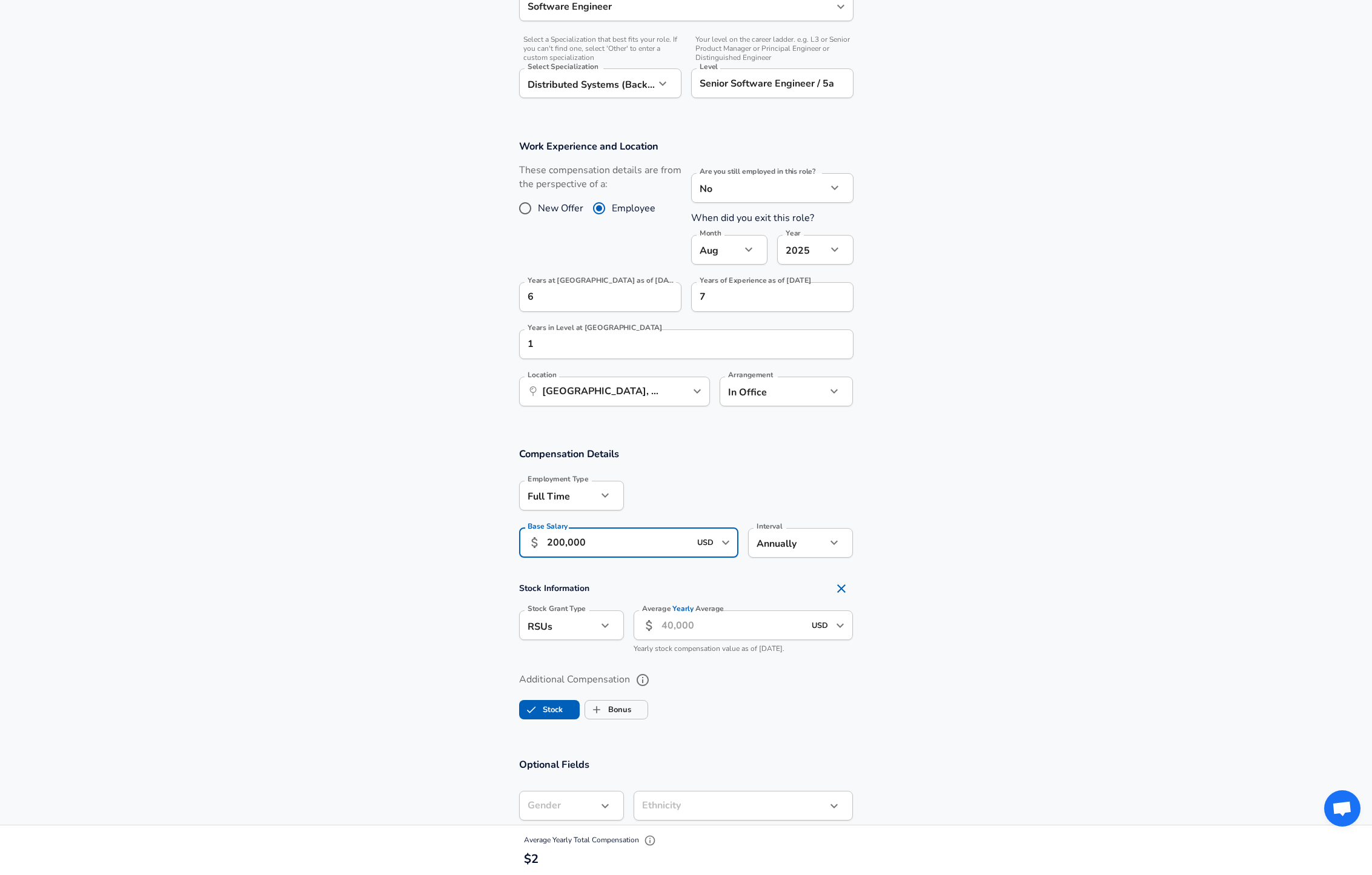
type input "200,000"
type input "212,000"
click at [966, 583] on section "Stock Information Stock Grant Type RSUs stock Stock Grant Type Average Yearly A…" at bounding box center [686, 619] width 1372 height 84
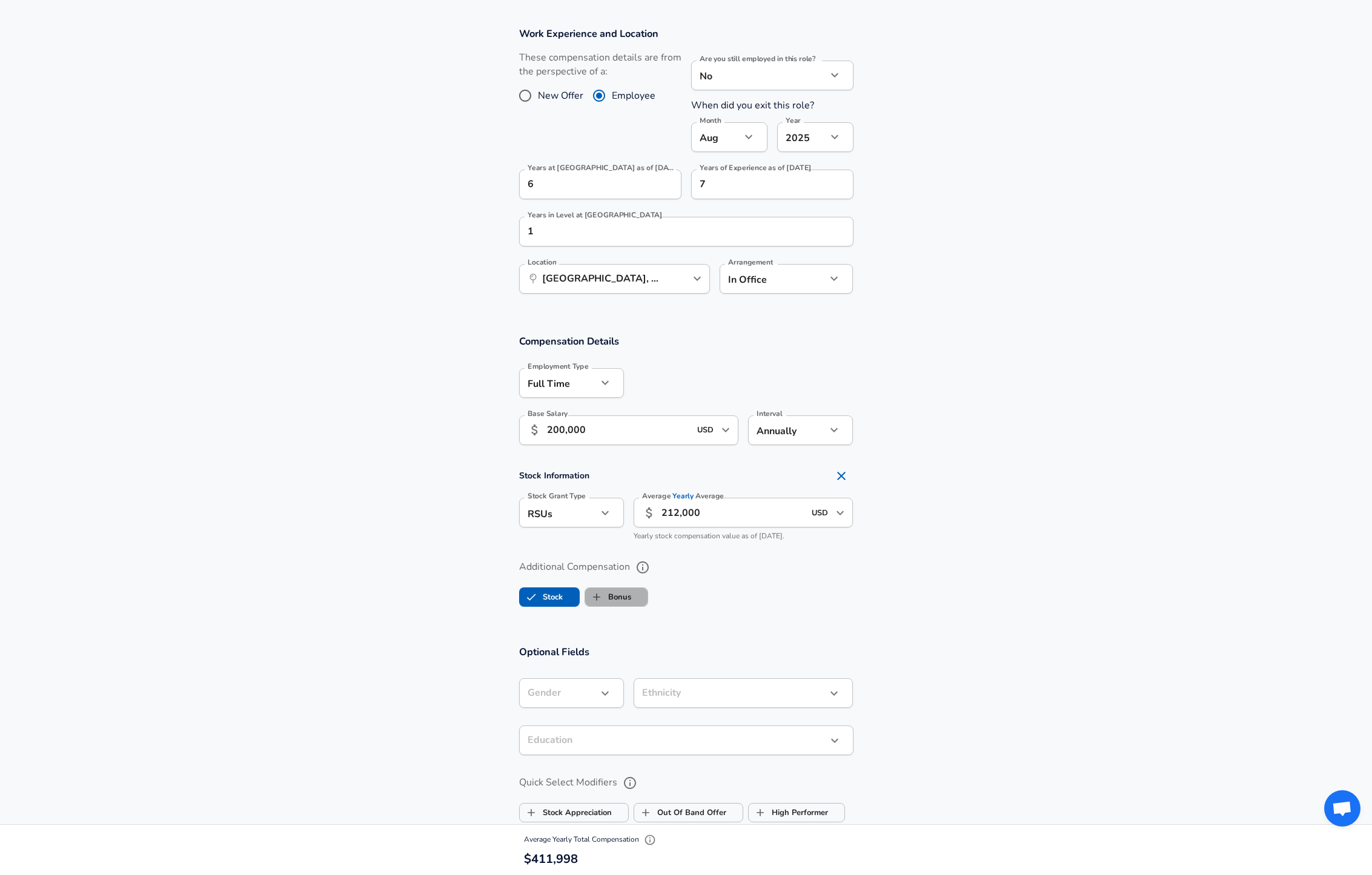
click at [619, 596] on label "Bonus" at bounding box center [607, 597] width 46 height 23
checkbox input "true"
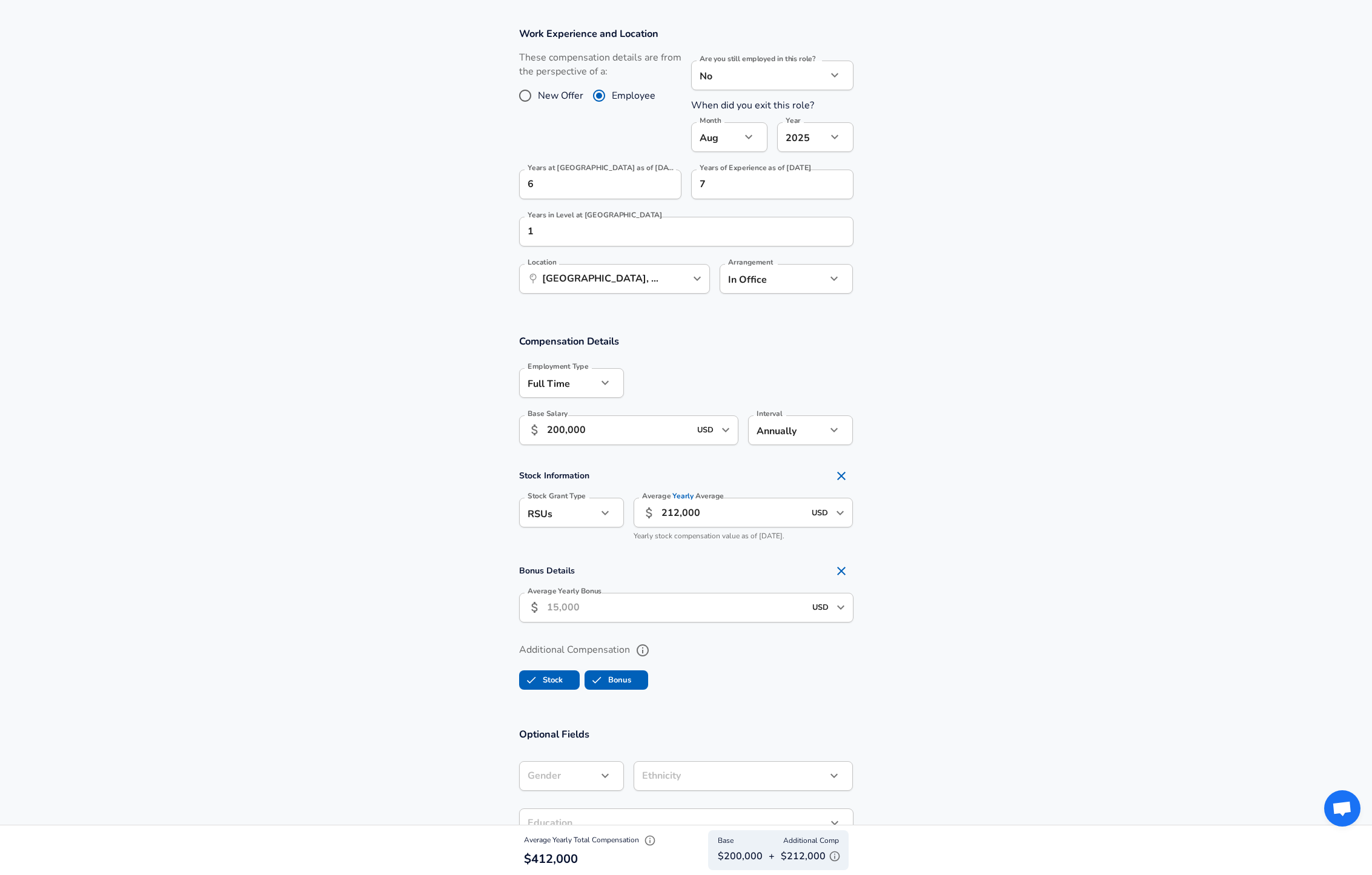
click at [604, 599] on input "Average Yearly Bonus" at bounding box center [676, 608] width 258 height 30
type input "40,000"
click at [1108, 559] on section "Bonus Details Average Yearly Bonus ​ 40,000 USD ​ Average Yearly Bonus" at bounding box center [686, 595] width 1372 height 72
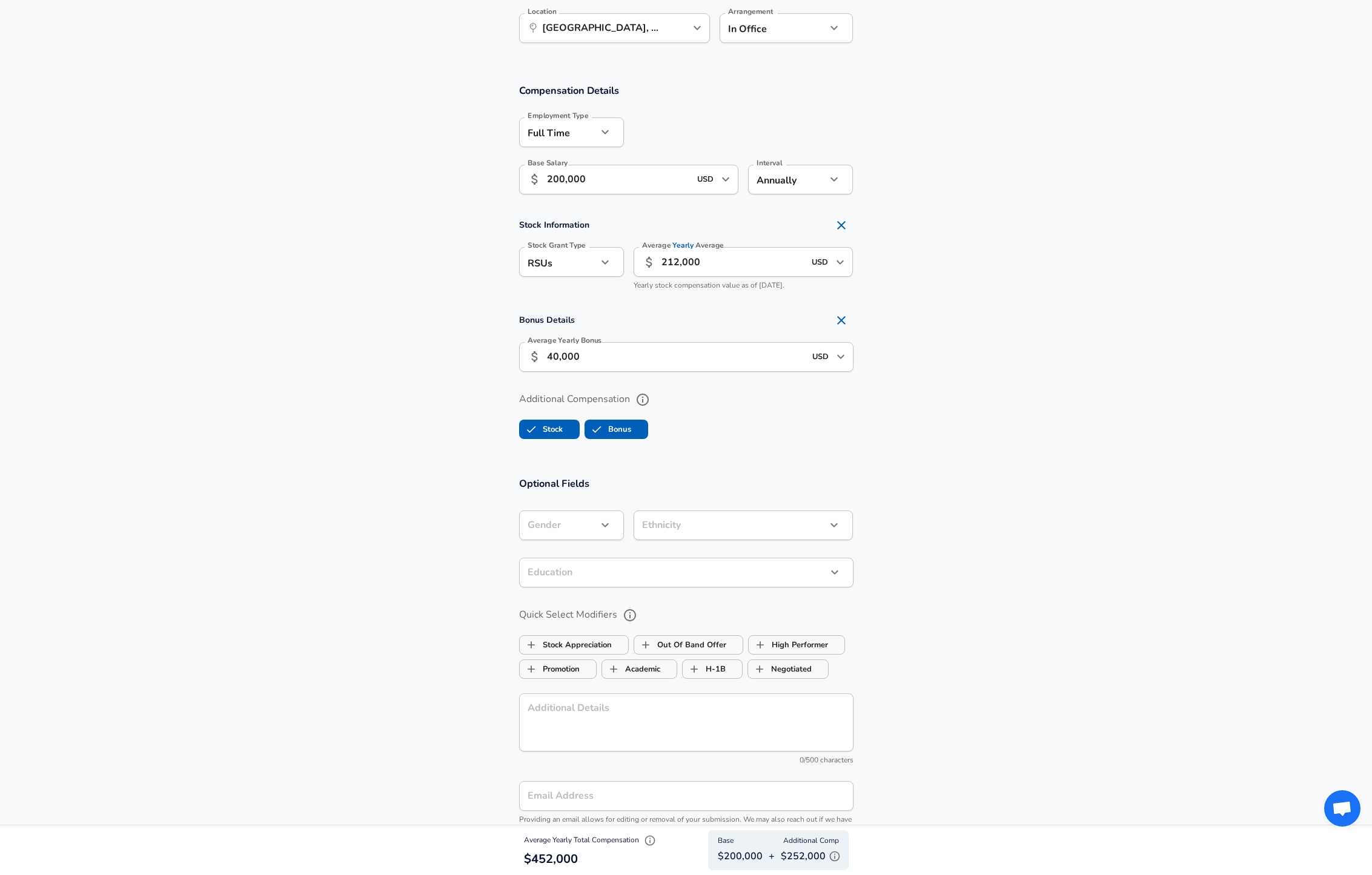
click at [566, 553] on li "[DEMOGRAPHIC_DATA]" at bounding box center [578, 554] width 117 height 18
type input "[DEMOGRAPHIC_DATA]"
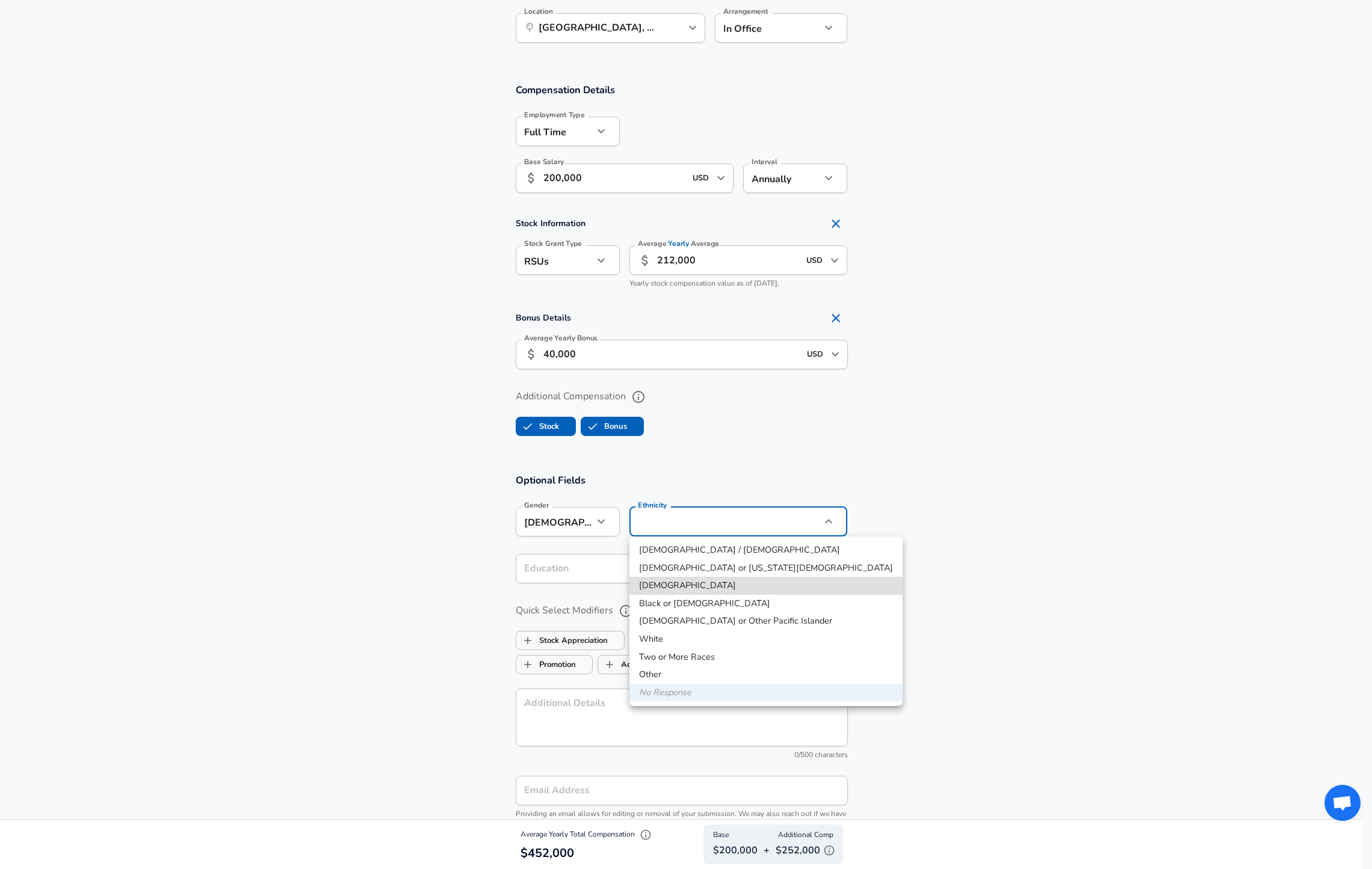
click at [683, 584] on li "[DEMOGRAPHIC_DATA]" at bounding box center [765, 585] width 273 height 18
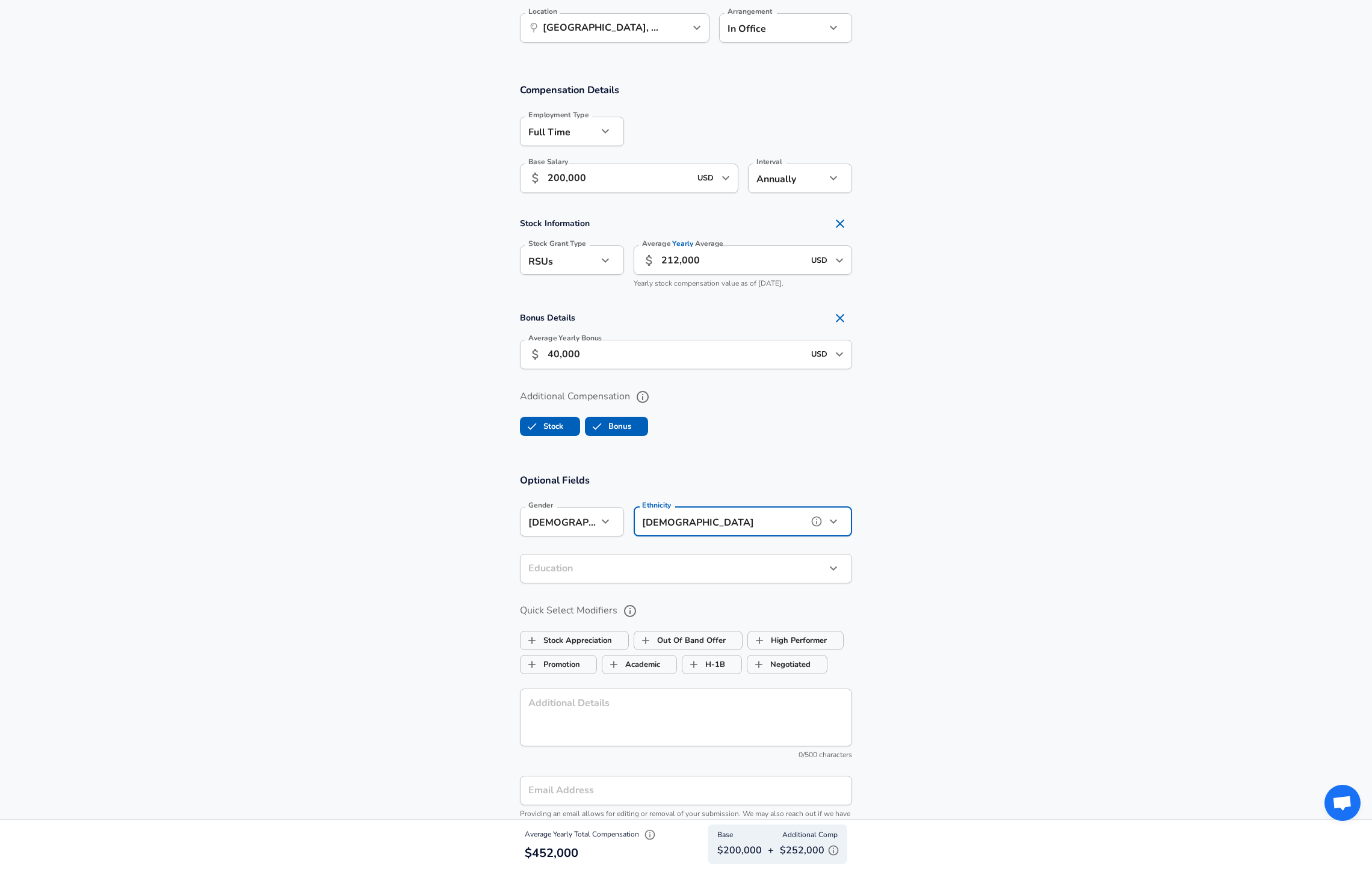
type input "[DEMOGRAPHIC_DATA]"
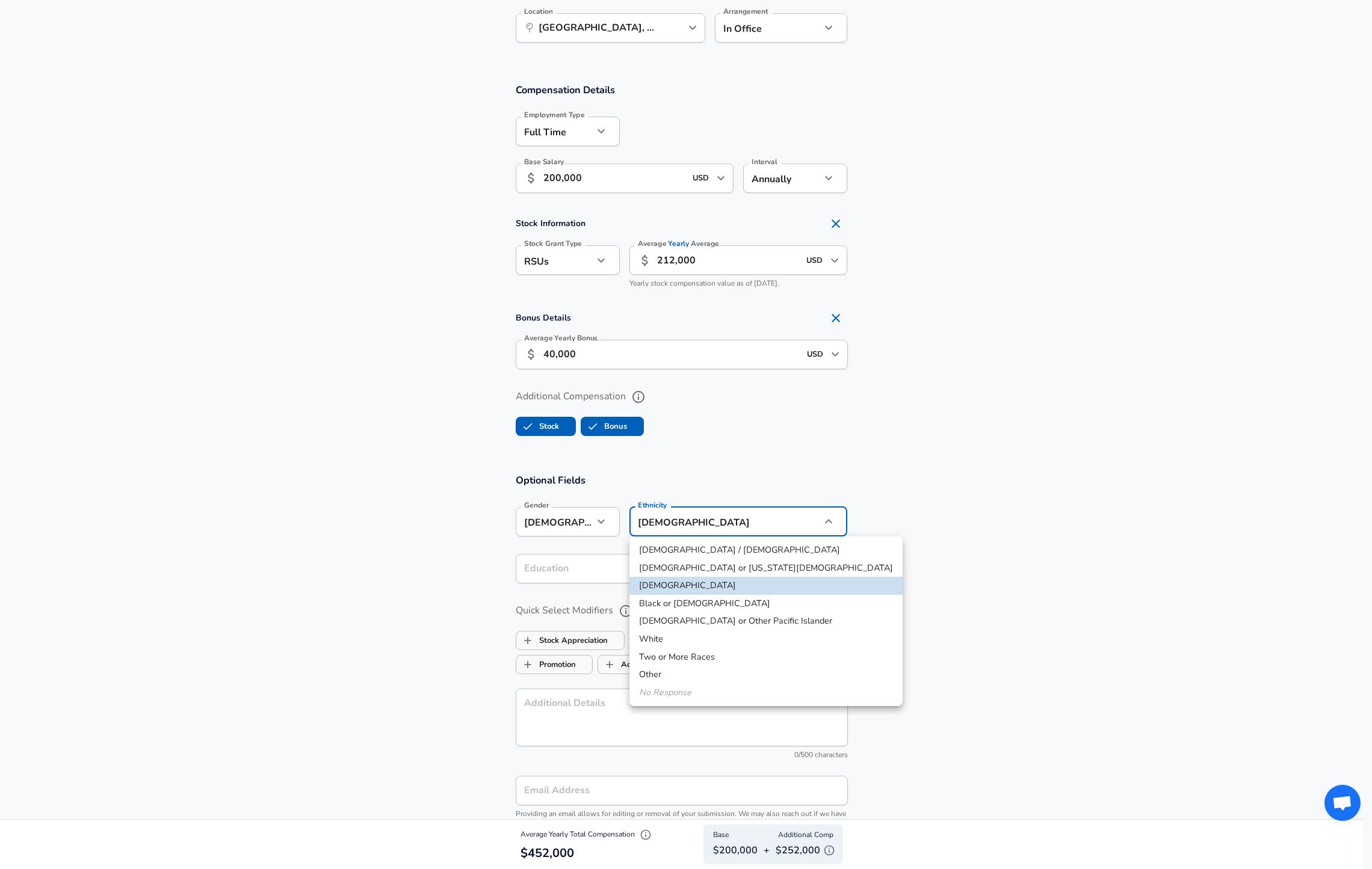
click at [926, 514] on div at bounding box center [686, 434] width 1372 height 869
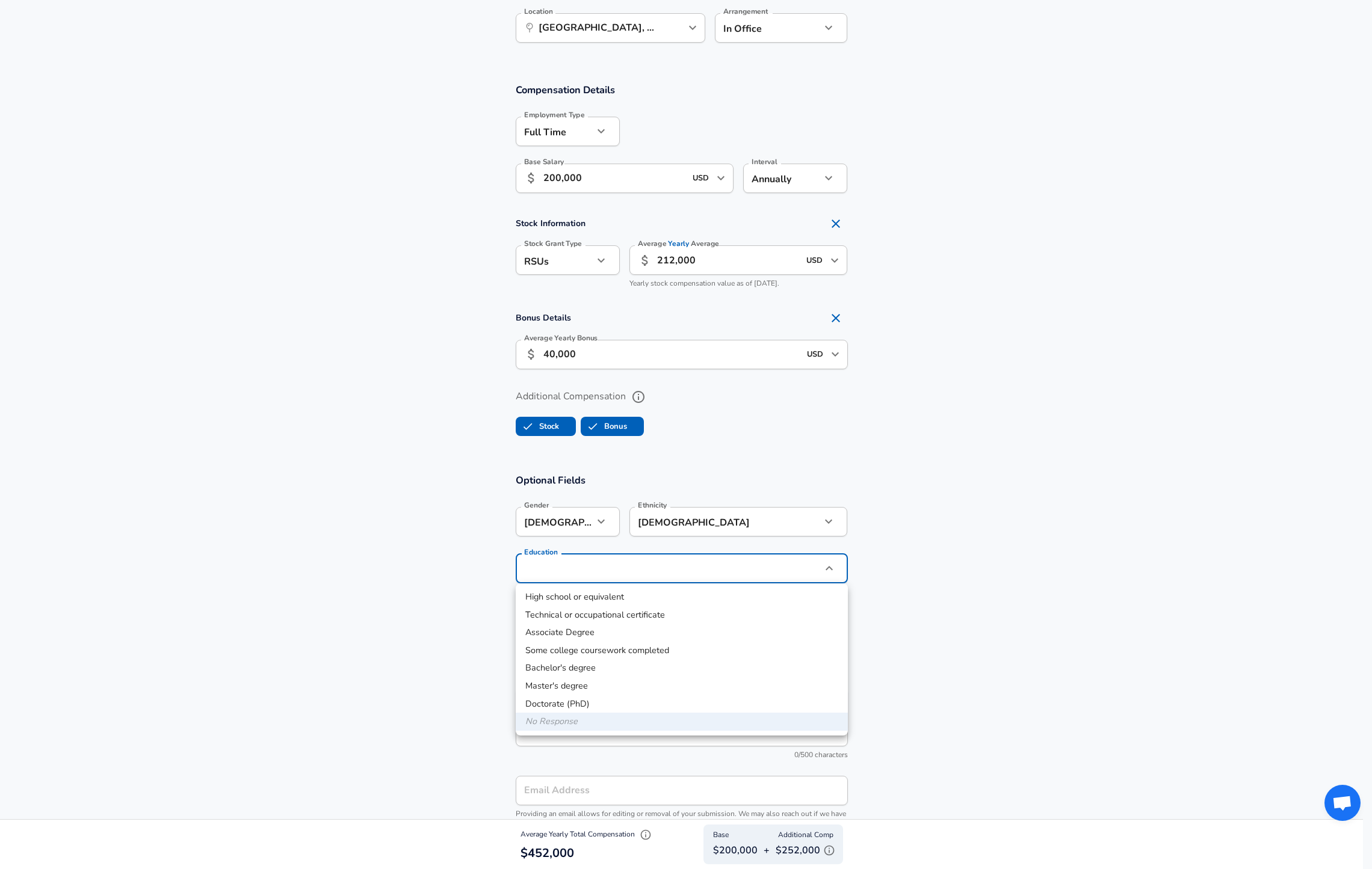
click at [576, 670] on li "Bachelor's degree" at bounding box center [682, 668] width 332 height 18
type input "Bachelors degree"
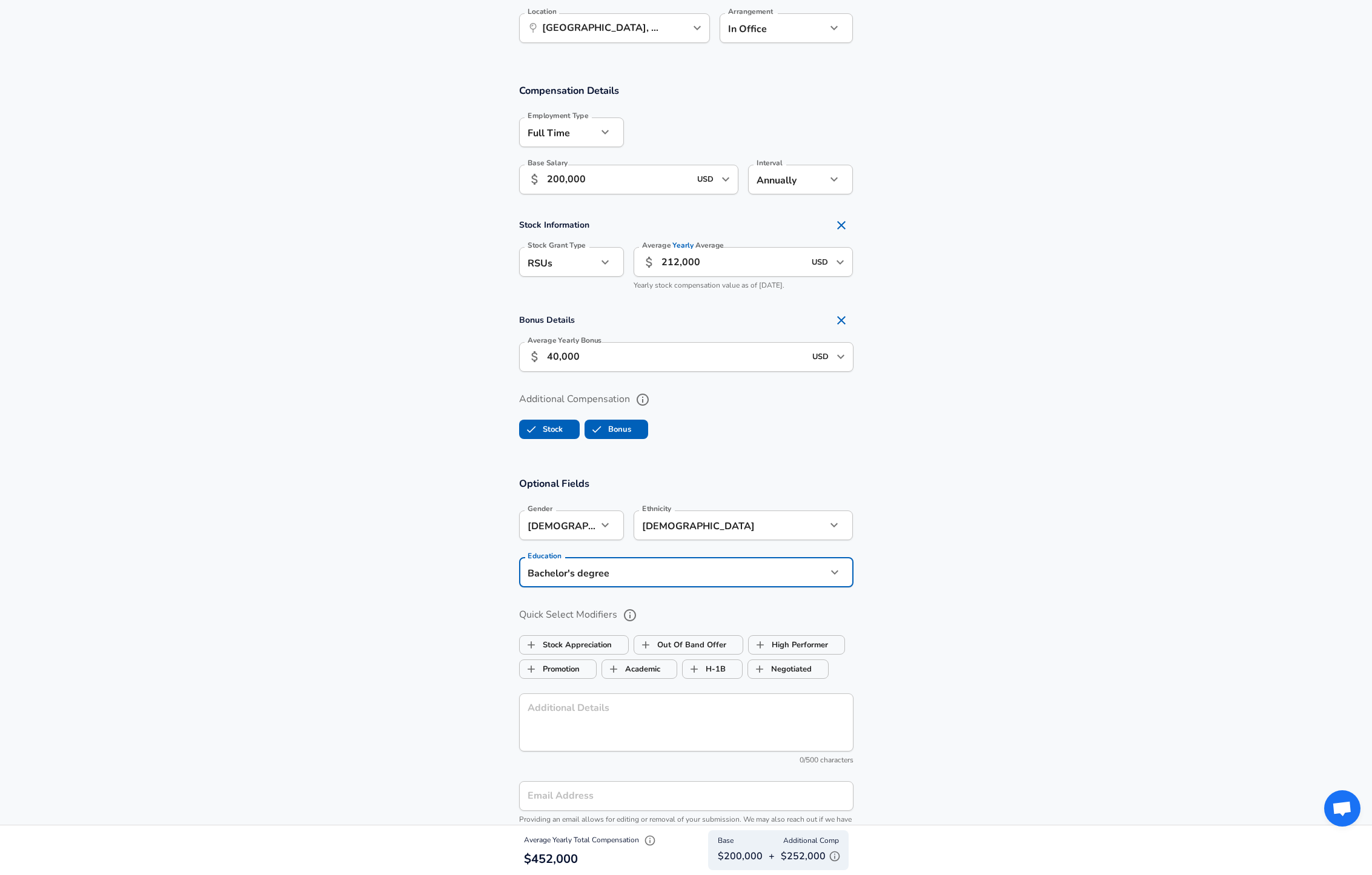
drag, startPoint x: 978, startPoint y: 657, endPoint x: 711, endPoint y: 667, distance: 267.2
click at [978, 657] on section "Optional Fields Gender [DEMOGRAPHIC_DATA] [DEMOGRAPHIC_DATA] Gender Ethnicity […" at bounding box center [686, 662] width 1372 height 399
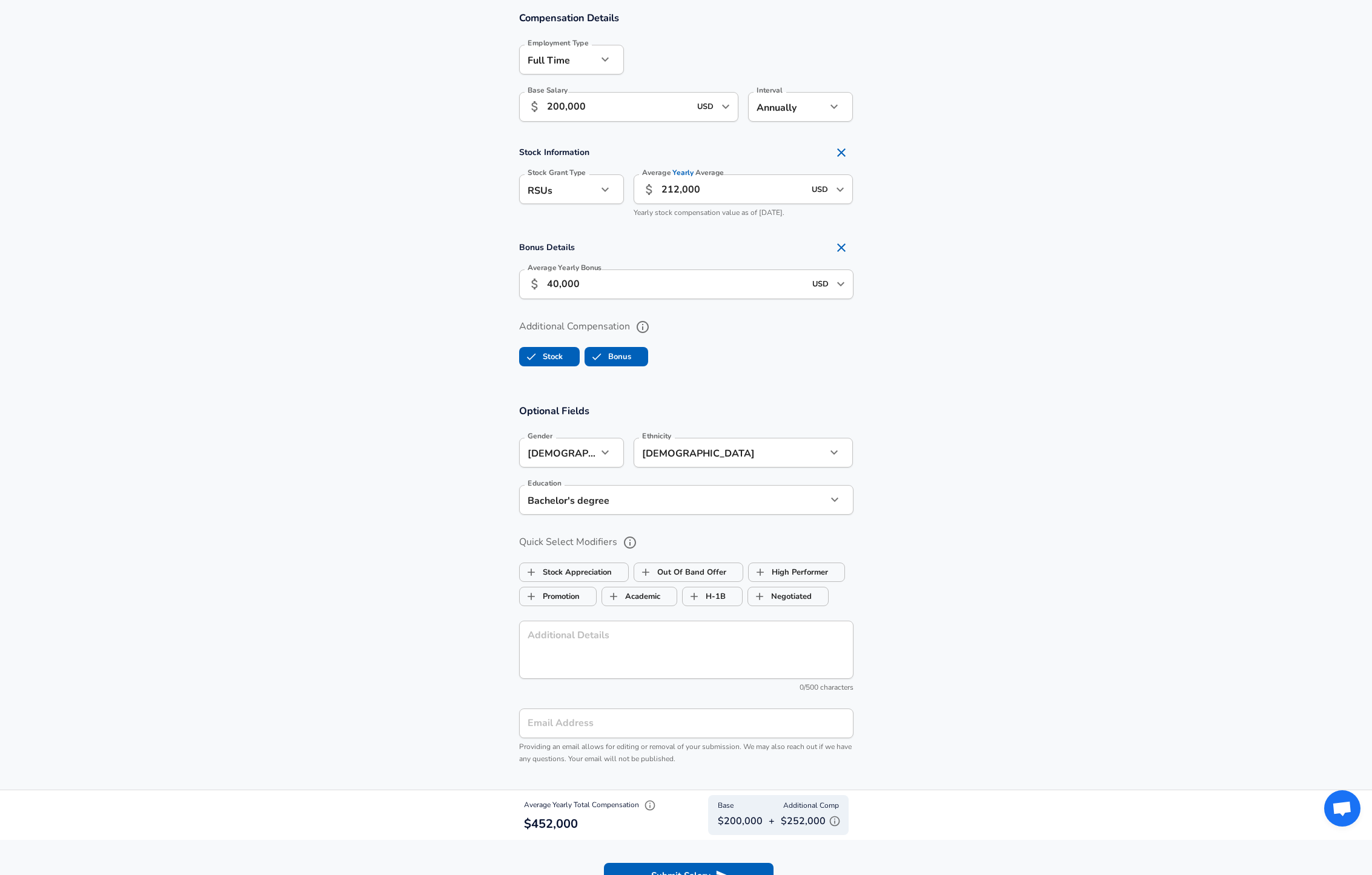
scroll to position [860, 0]
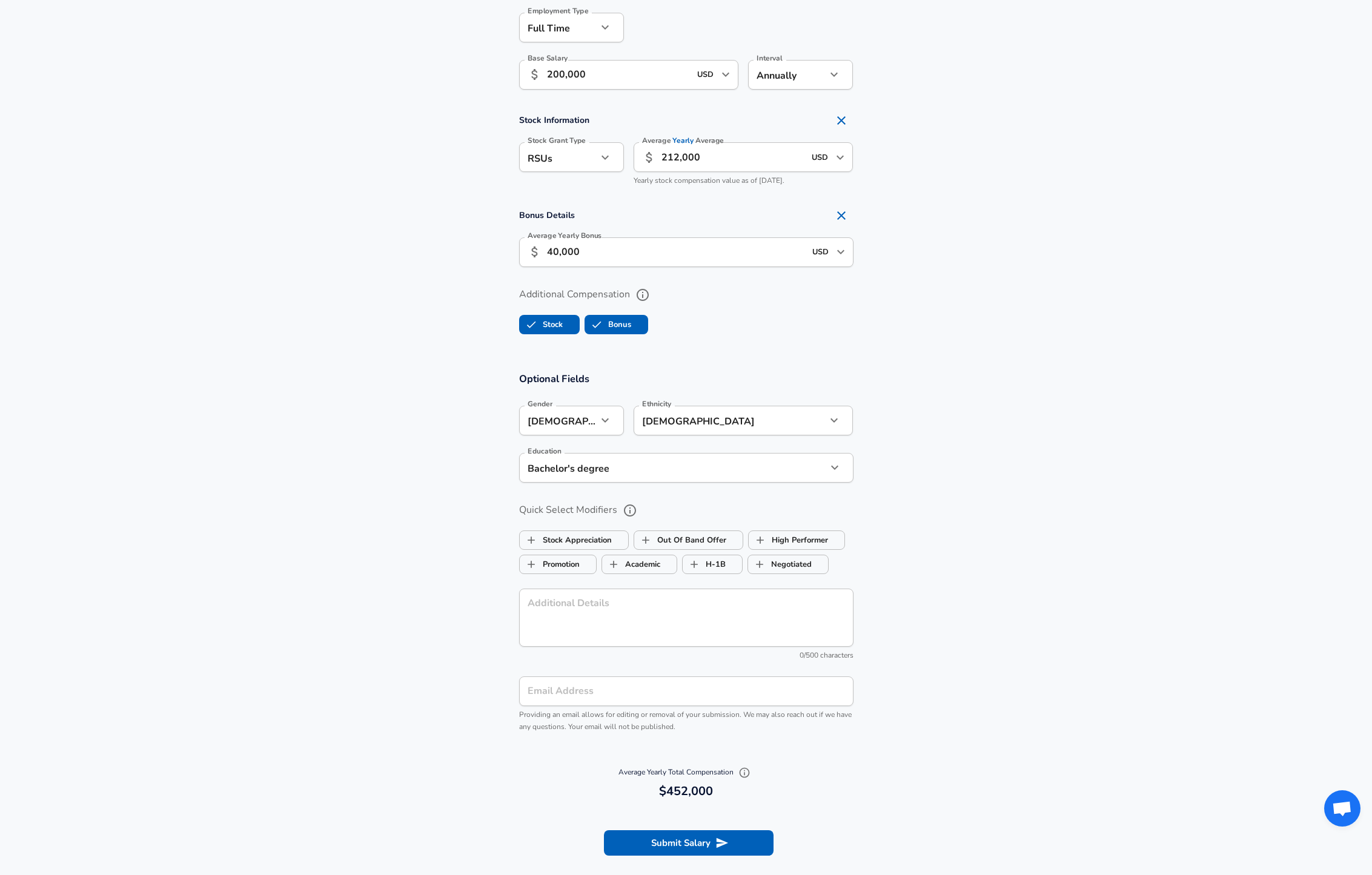
click at [674, 609] on textarea "Additional Details" at bounding box center [686, 617] width 318 height 38
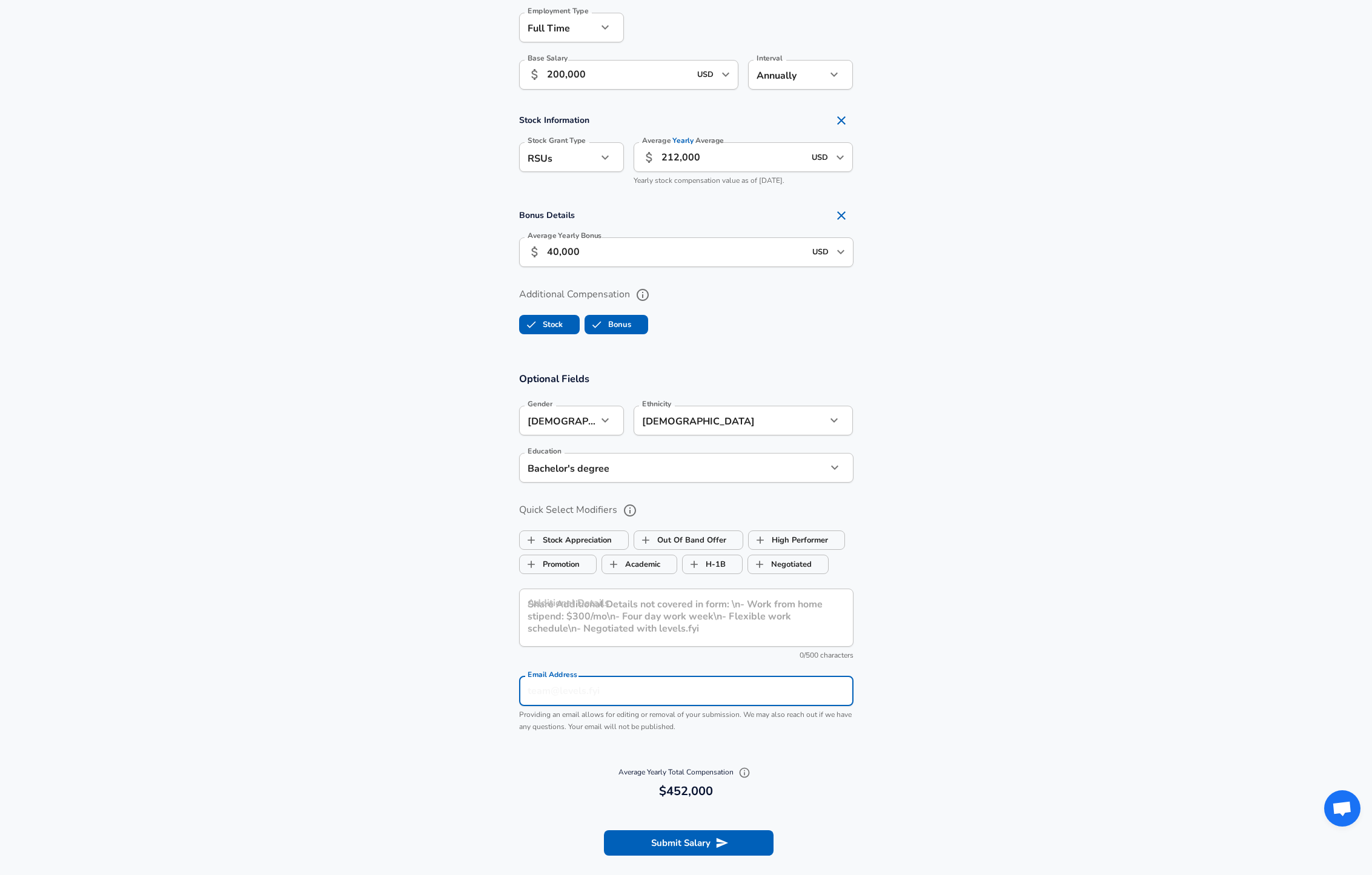
click at [664, 693] on input "Email Address" at bounding box center [686, 691] width 334 height 30
type input "[EMAIL_ADDRESS][DOMAIN_NAME]"
click at [1025, 717] on section "Optional Fields Gender [DEMOGRAPHIC_DATA] [DEMOGRAPHIC_DATA] Gender Ethnicity […" at bounding box center [686, 557] width 1372 height 399
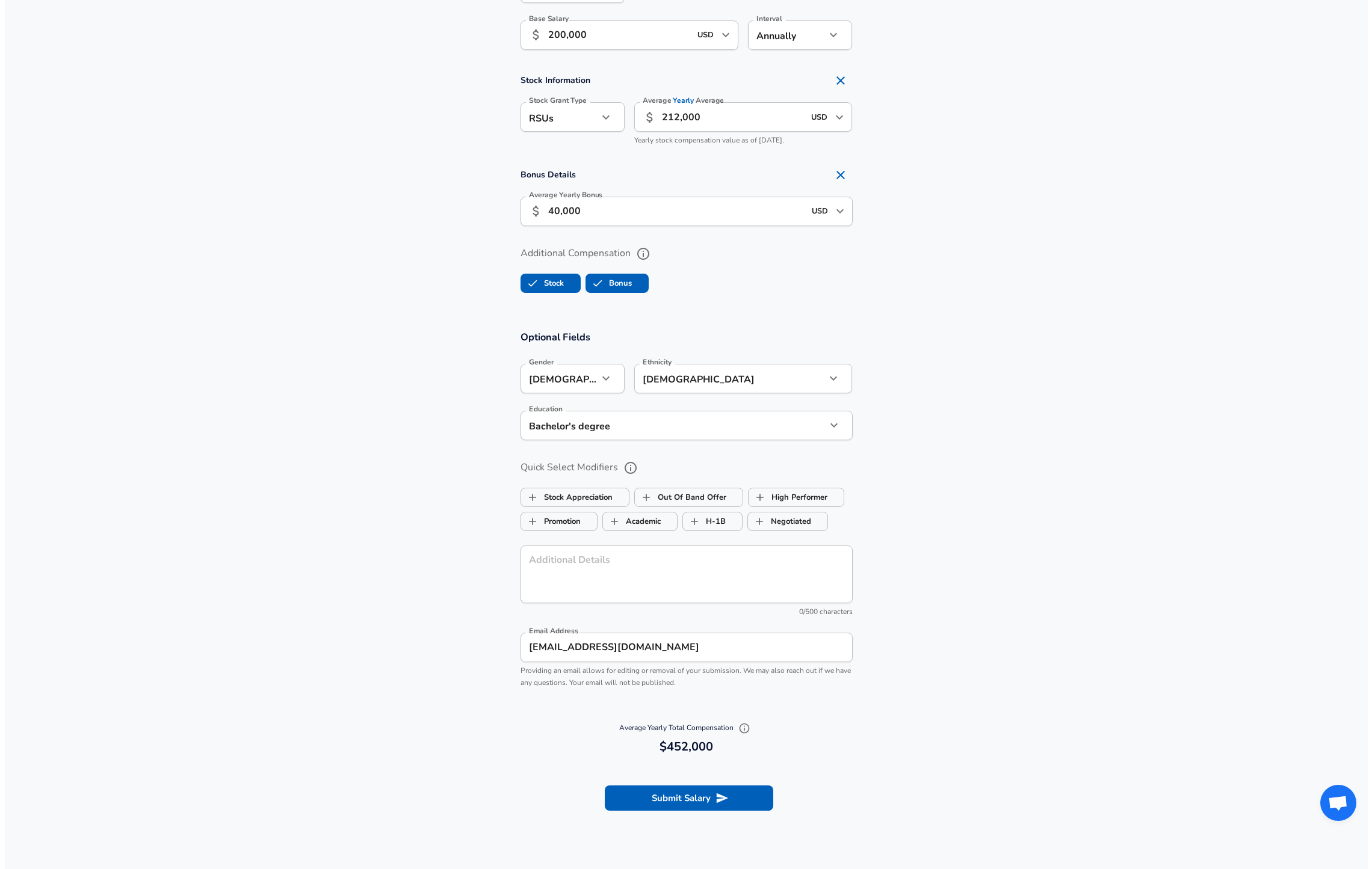
scroll to position [1097, 0]
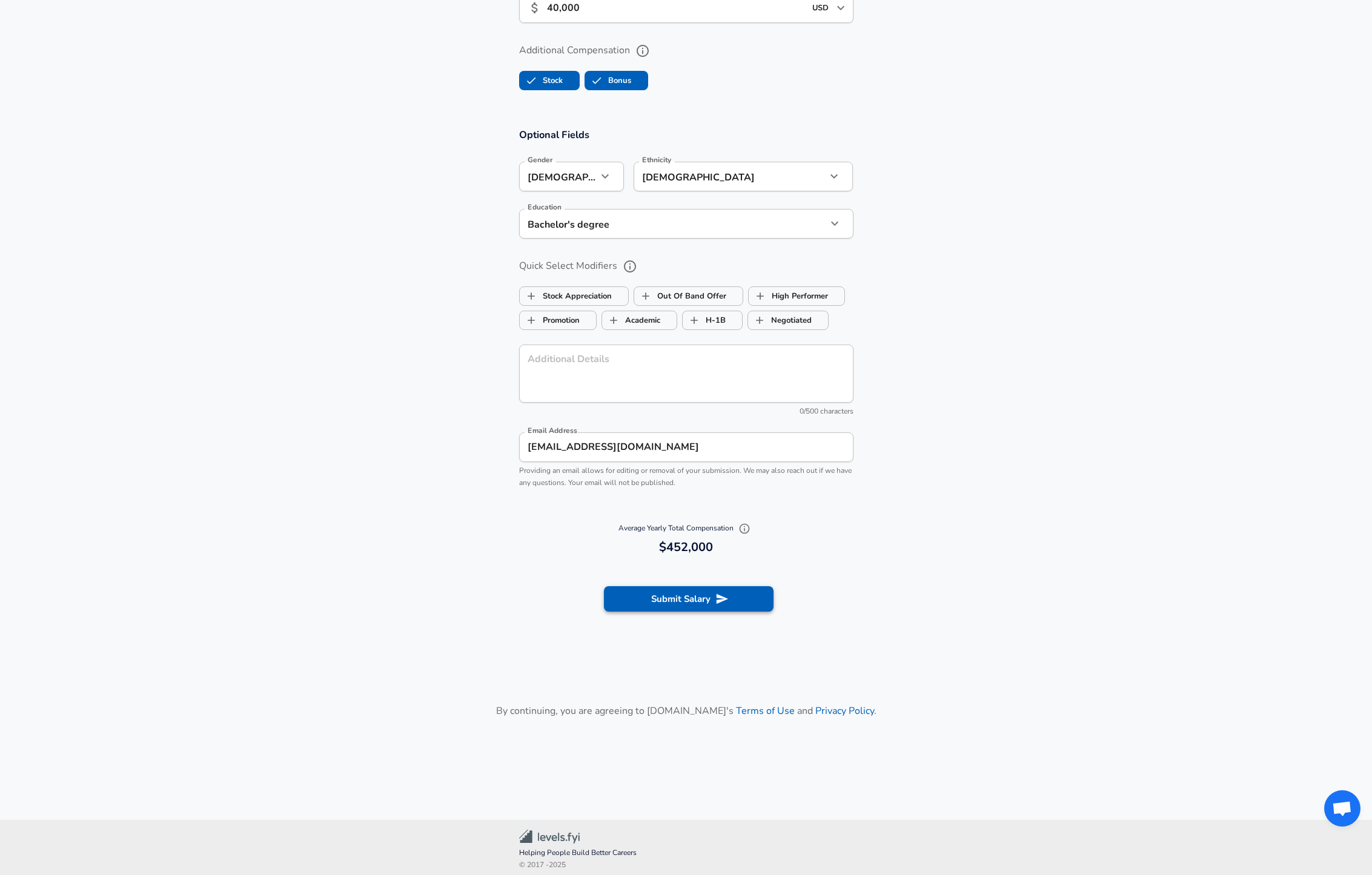
click at [720, 596] on icon "submit" at bounding box center [721, 599] width 12 height 11
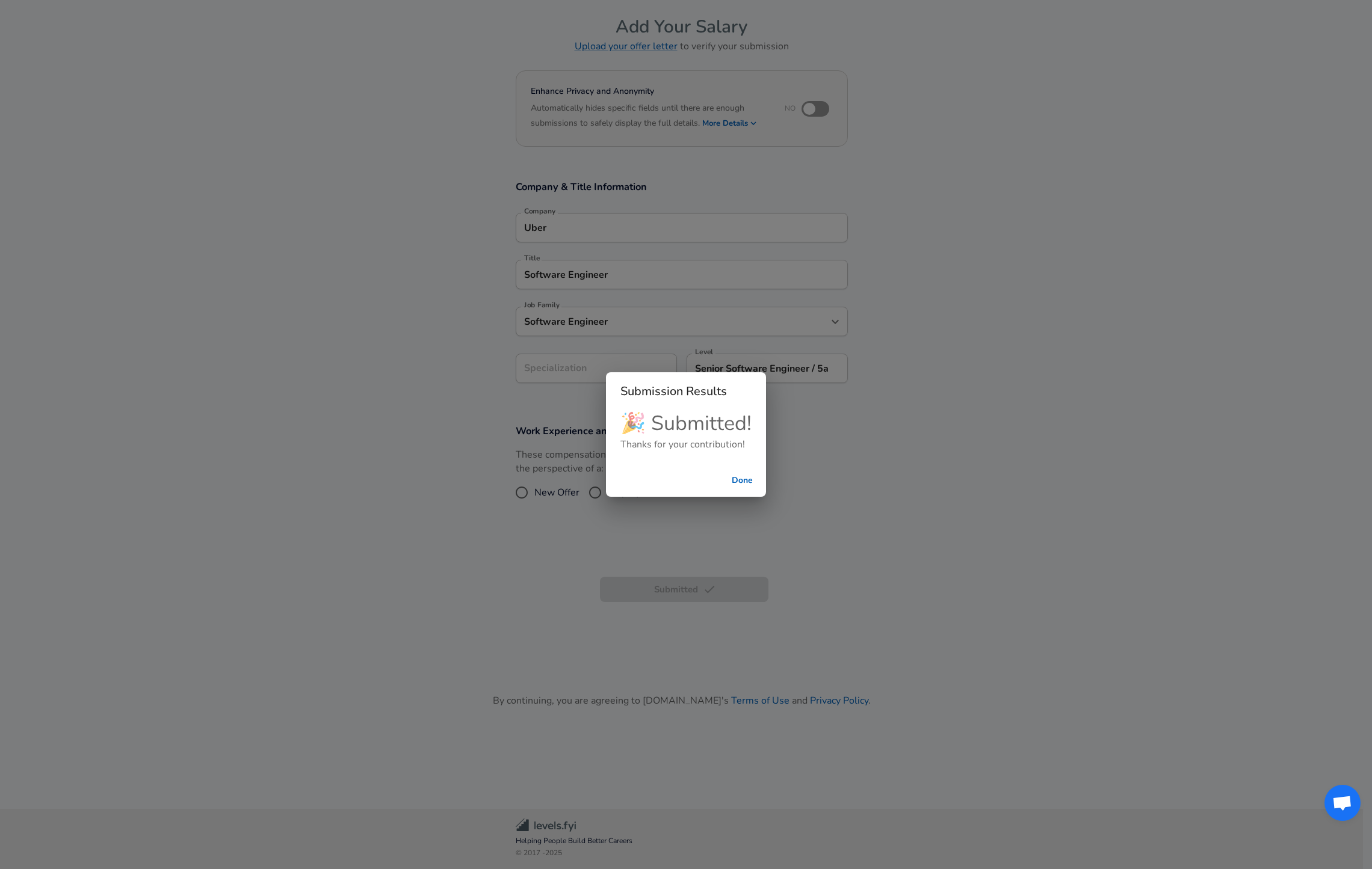
scroll to position [48, 0]
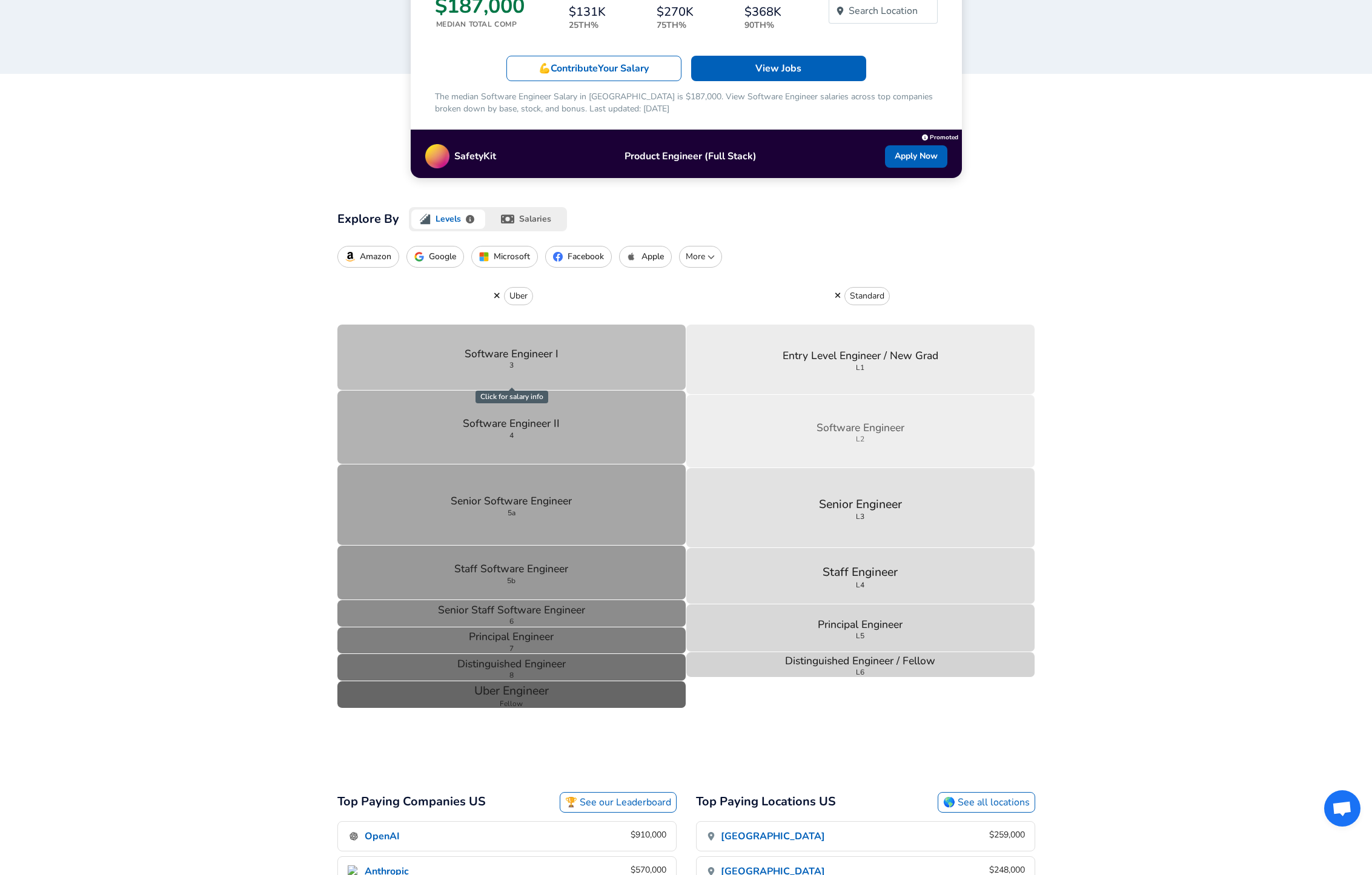
scroll to position [253, 0]
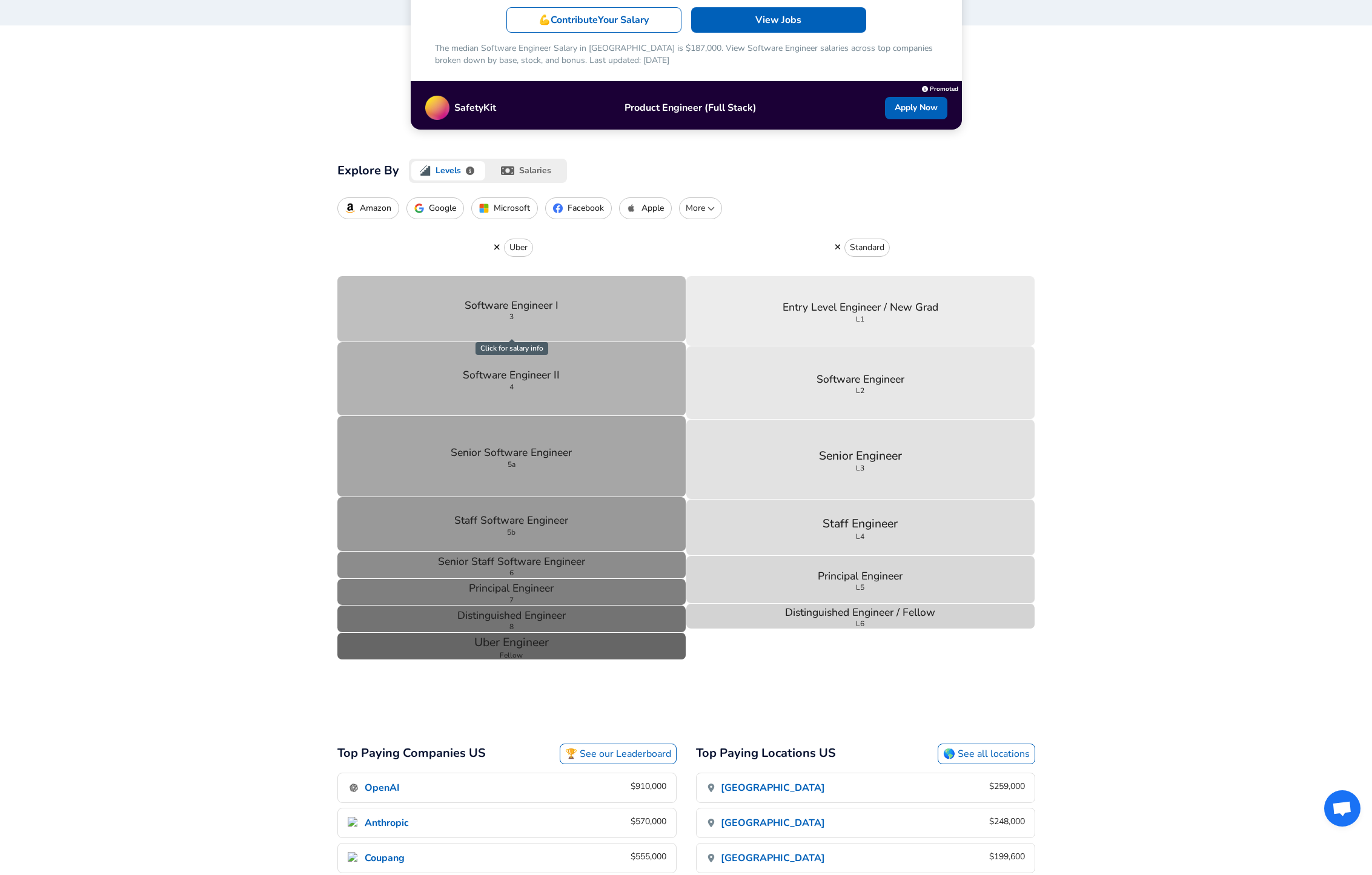
click at [688, 239] on div "Standard" at bounding box center [860, 248] width 349 height 57
click at [516, 177] on button "salaries" at bounding box center [527, 170] width 80 height 24
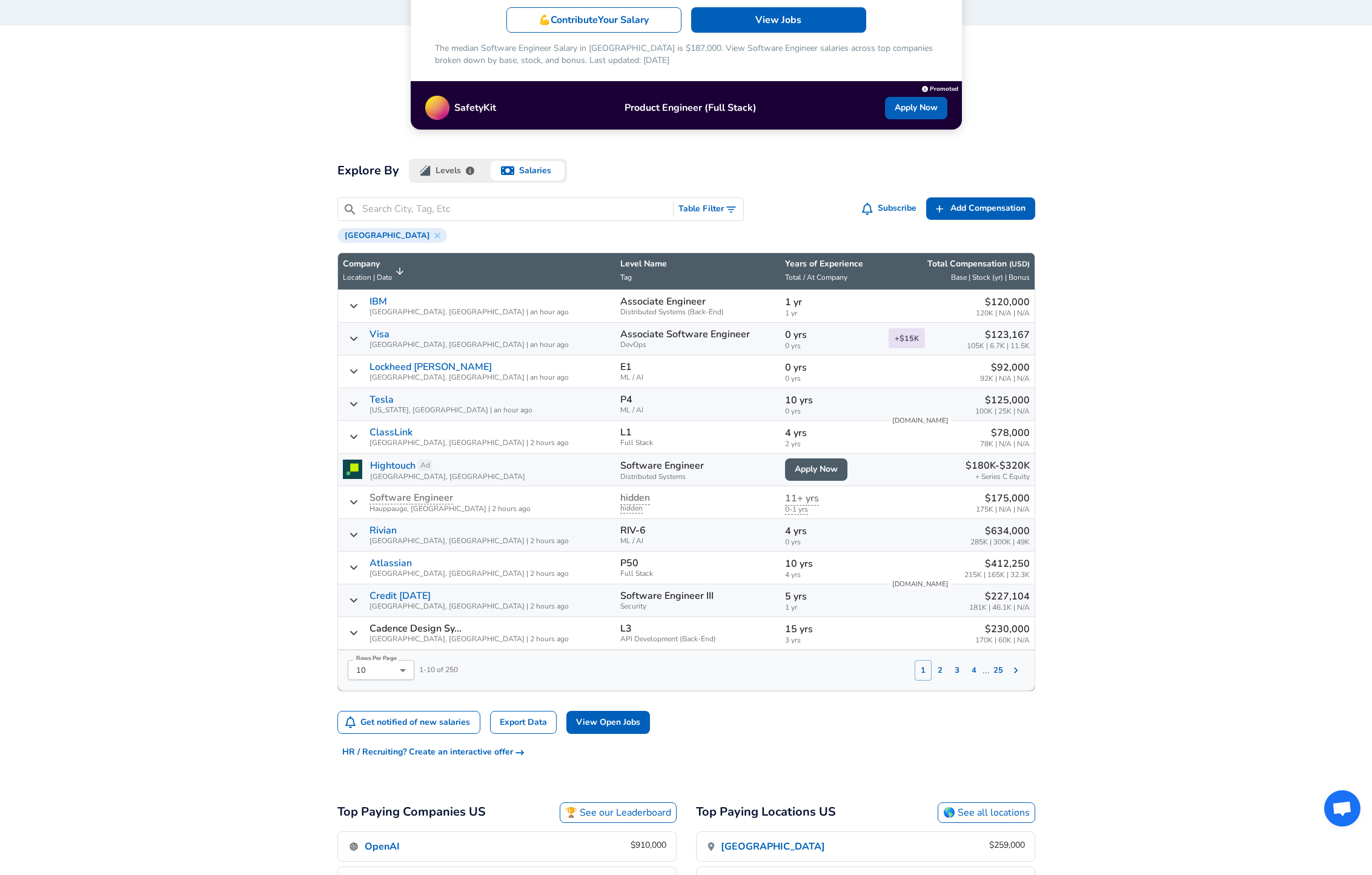
click at [397, 212] on input "Search City, Tag, Etc" at bounding box center [516, 210] width 307 height 16
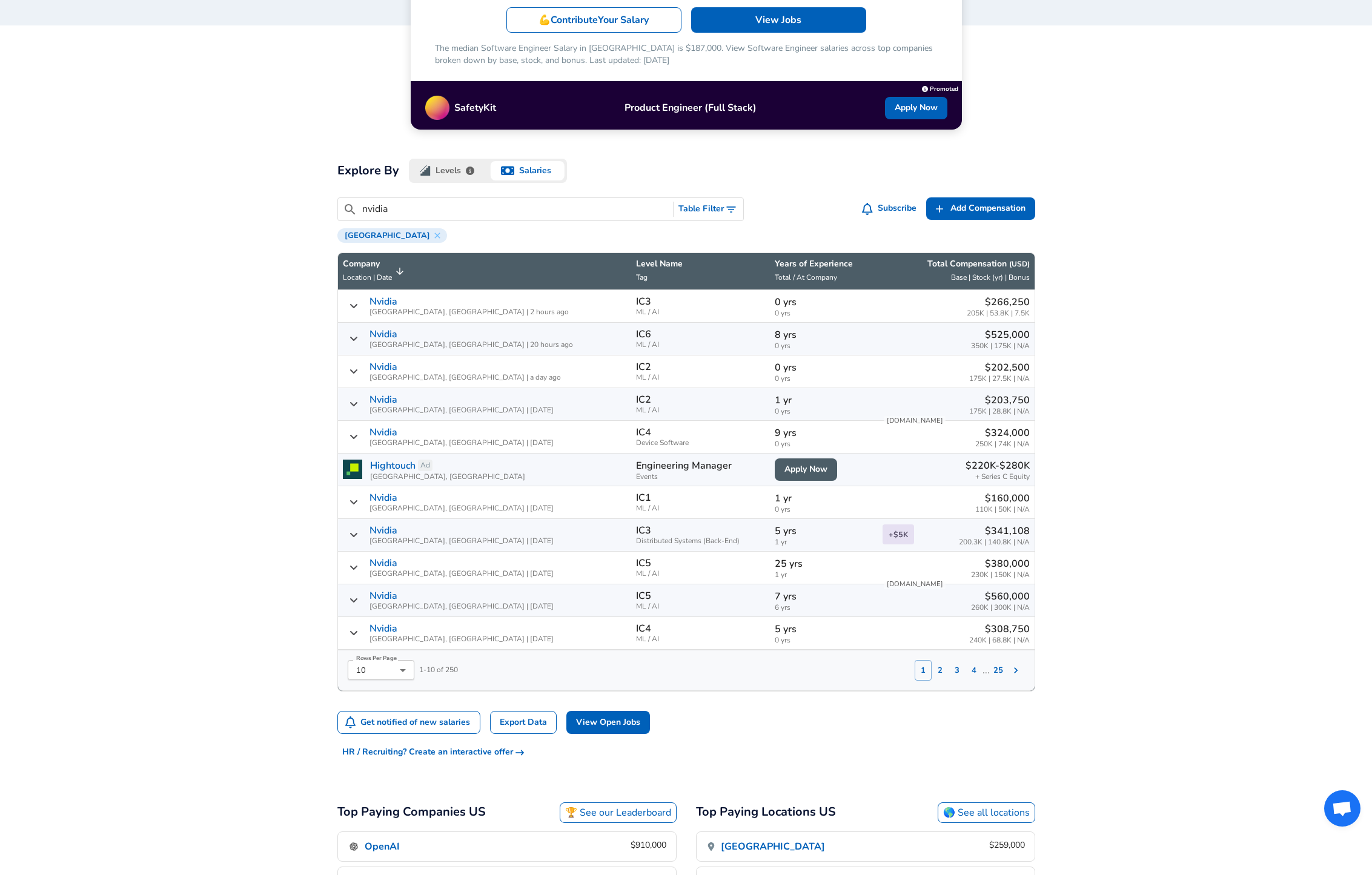
type input "nvidia"
click at [686, 598] on td "IC5 ML / AI" at bounding box center [700, 601] width 139 height 33
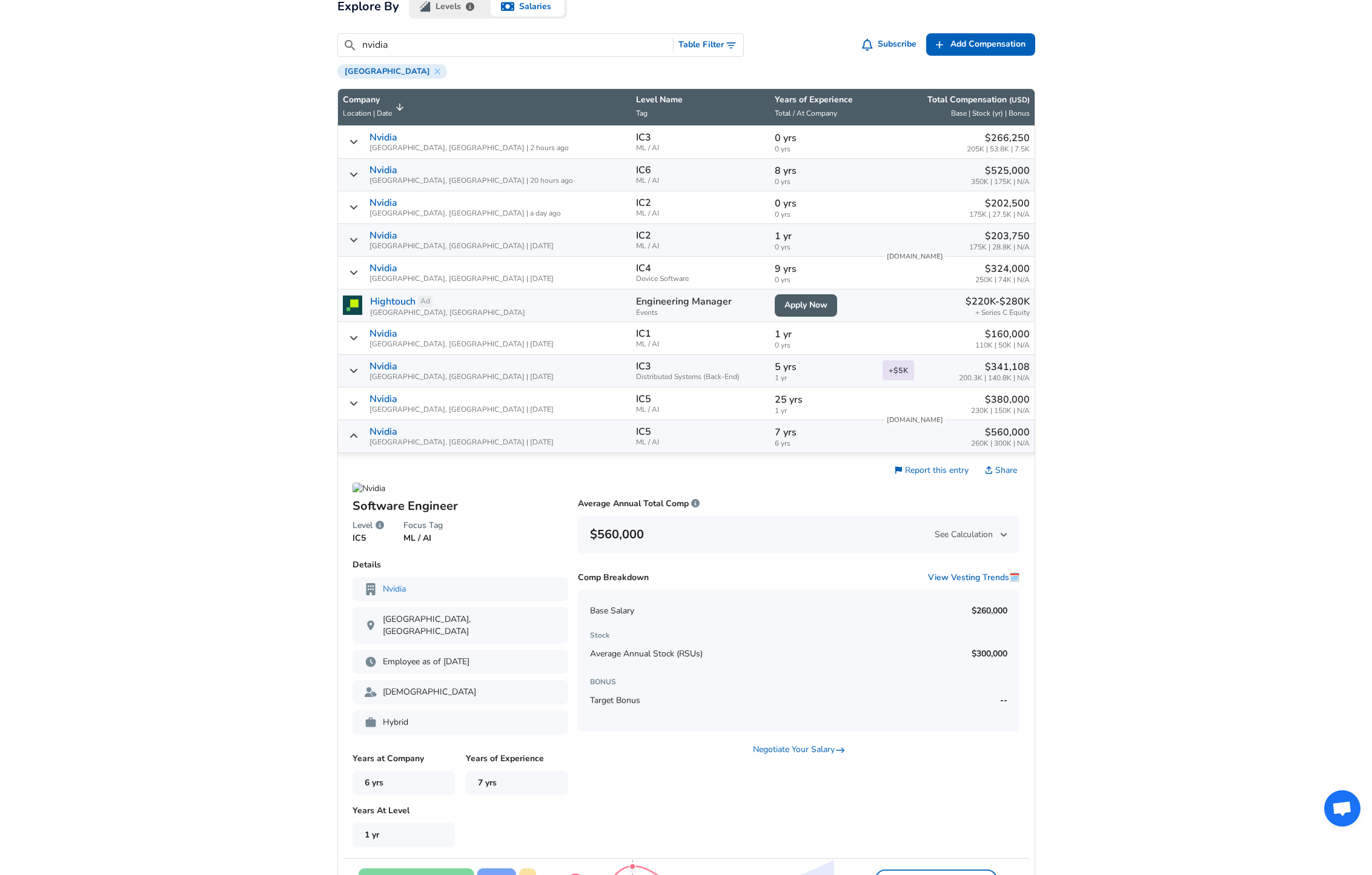
scroll to position [656, 0]
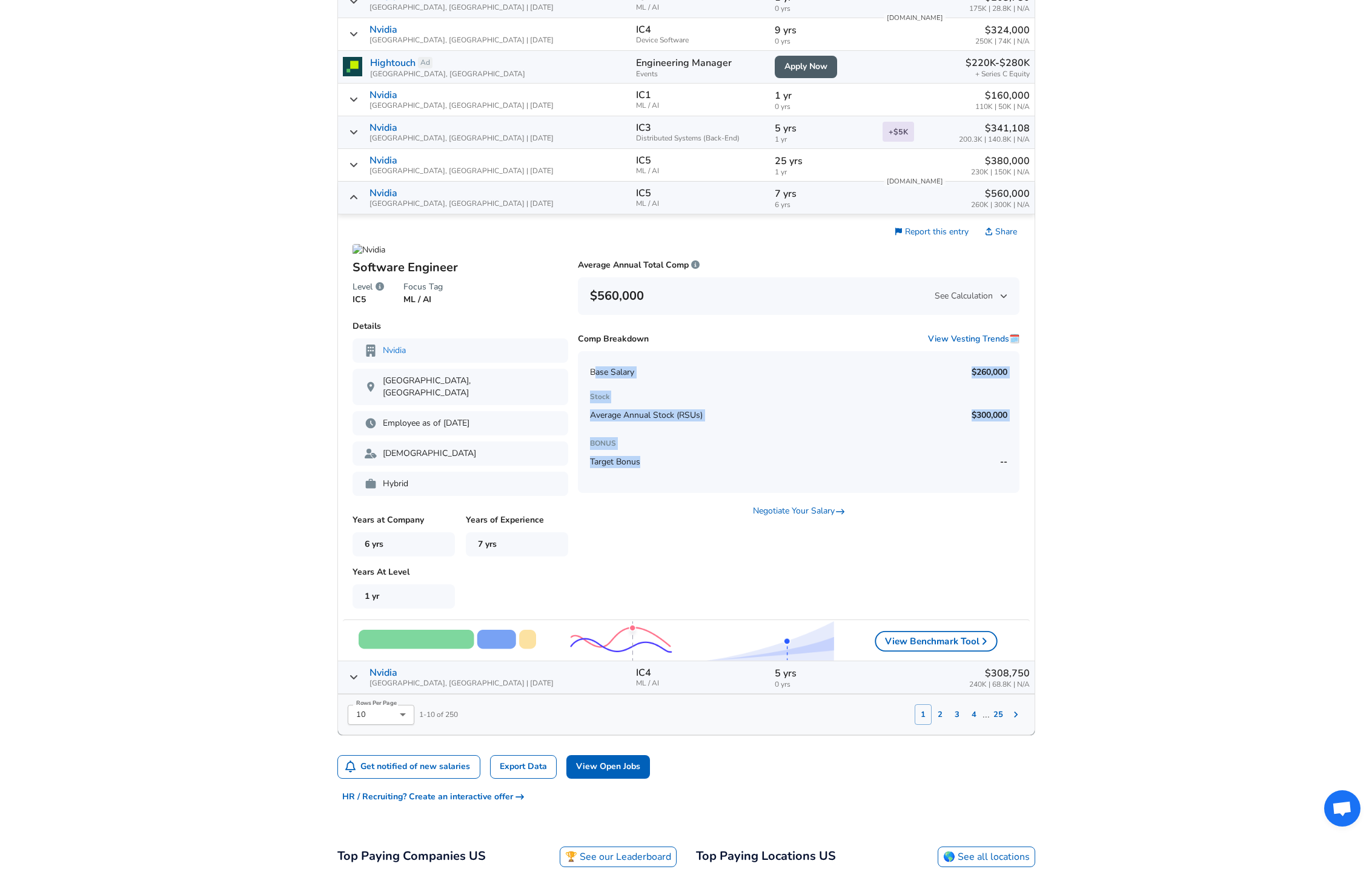
drag, startPoint x: 596, startPoint y: 369, endPoint x: 771, endPoint y: 470, distance: 202.1
click at [771, 470] on div "Base Salary $260,000 Stock Average Annual Stock (RSUs) $300,000 BONUS Target Bo…" at bounding box center [798, 422] width 442 height 142
click at [771, 470] on div "Target Bonus --" at bounding box center [798, 461] width 418 height 24
drag, startPoint x: 723, startPoint y: 471, endPoint x: 670, endPoint y: 413, distance: 78.6
click at [670, 413] on div "Base Salary $260,000 Stock Average Annual Stock (RSUs) $300,000 BONUS Target Bo…" at bounding box center [798, 422] width 442 height 142
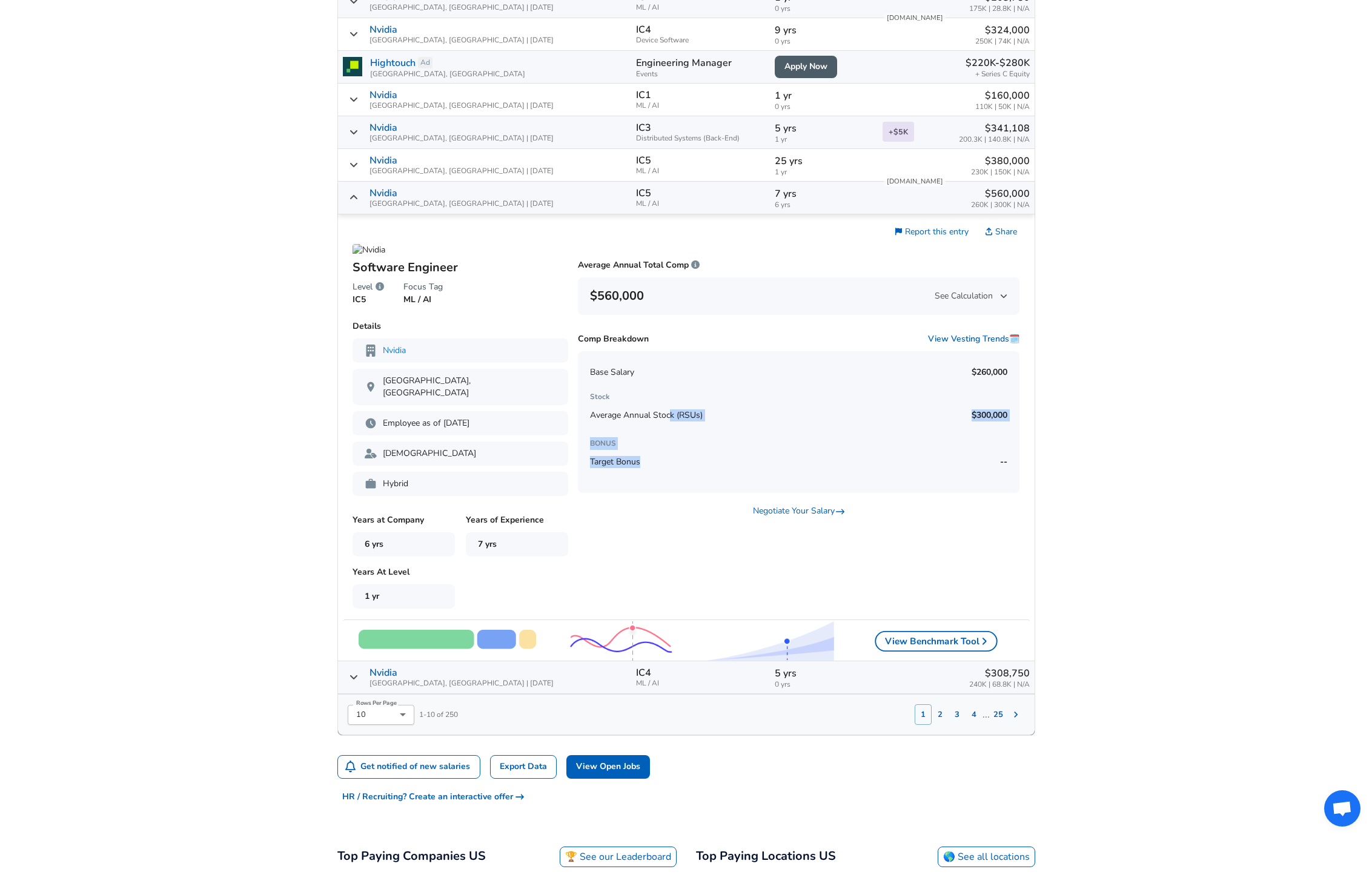
click at [670, 413] on span "Average Annual Stock (RSUs)" at bounding box center [646, 416] width 113 height 12
drag, startPoint x: 653, startPoint y: 391, endPoint x: 683, endPoint y: 440, distance: 57.5
click at [683, 439] on div "Base Salary $260,000 Stock Average Annual Stock (RSUs) $300,000 BONUS Target Bo…" at bounding box center [798, 422] width 442 height 142
click at [683, 440] on h6 "BONUS" at bounding box center [798, 443] width 418 height 13
